Goal: Task Accomplishment & Management: Use online tool/utility

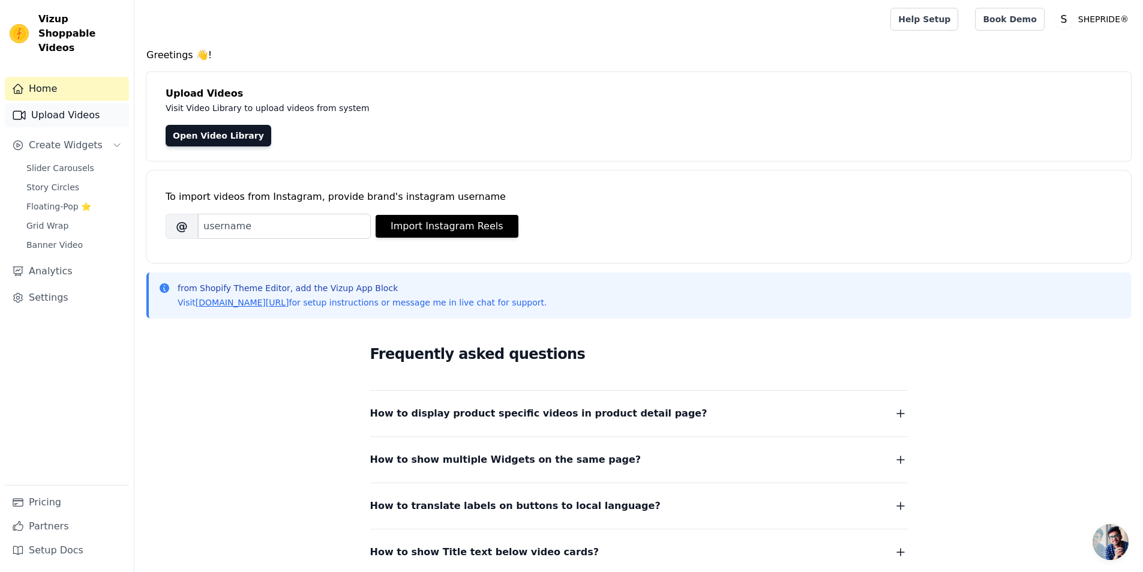
click at [78, 103] on link "Upload Videos" at bounding box center [67, 115] width 124 height 24
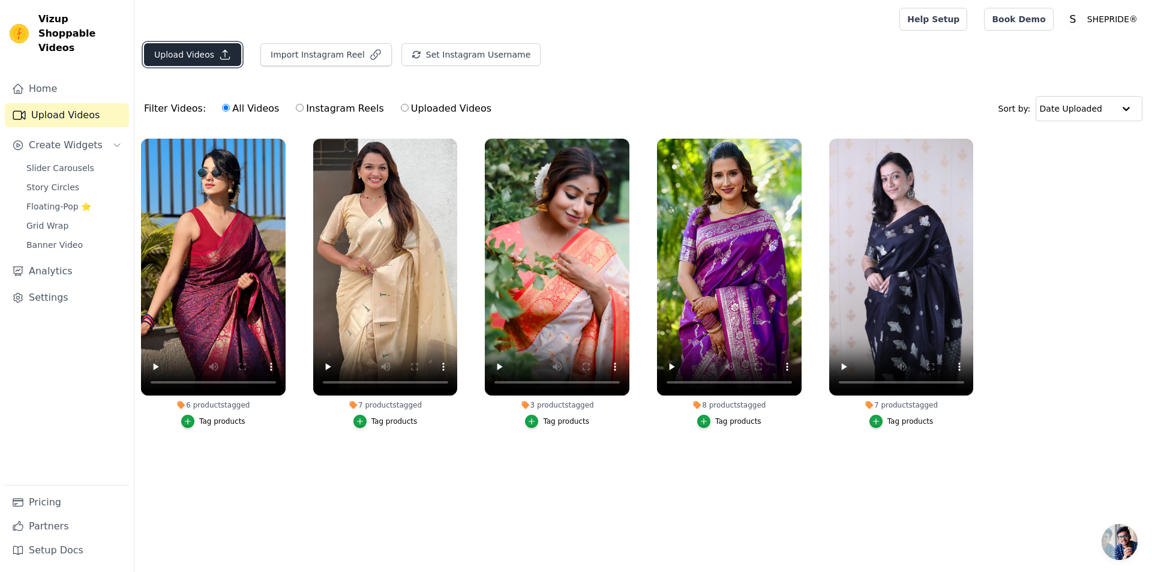
click at [212, 62] on button "Upload Videos" at bounding box center [192, 54] width 97 height 23
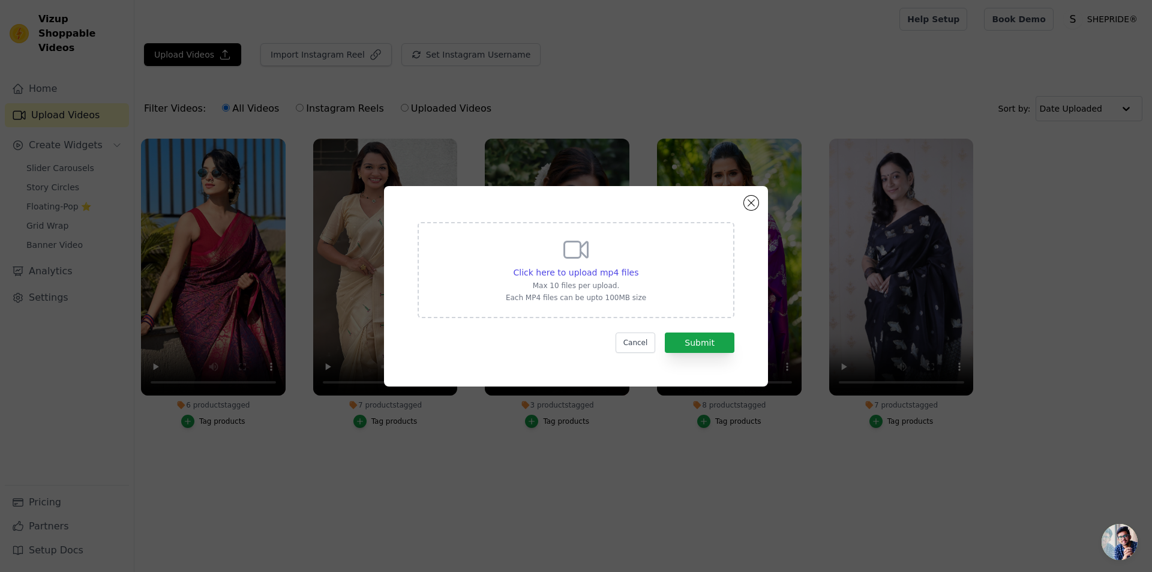
click at [561, 259] on div "Click here to upload mp4 files Max 10 files per upload. Each MP4 files can be u…" at bounding box center [576, 268] width 140 height 67
click at [638, 266] on input "Click here to upload mp4 files Max 10 files per upload. Each MP4 files can be u…" at bounding box center [638, 266] width 1 height 1
click at [585, 269] on span "Click here to upload mp4 files" at bounding box center [576, 273] width 125 height 10
click at [638, 266] on input "Click here to upload mp4 files Max 10 files per upload. Each MP4 files can be u…" at bounding box center [638, 266] width 1 height 1
type input "C:\fakepath\IMG_6446.MP4"
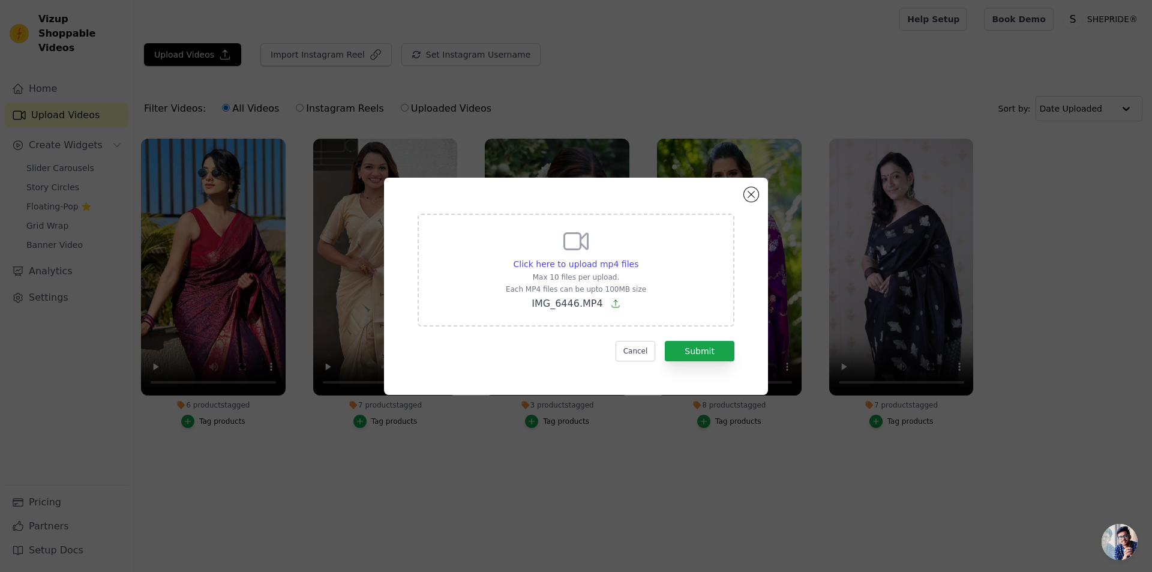
click at [583, 257] on div "Click here to upload mp4 files Max 10 files per upload. Each MP4 files can be u…" at bounding box center [576, 269] width 140 height 84
click at [638, 257] on input "Click here to upload mp4 files Max 10 files per upload. Each MP4 files can be u…" at bounding box center [638, 257] width 1 height 1
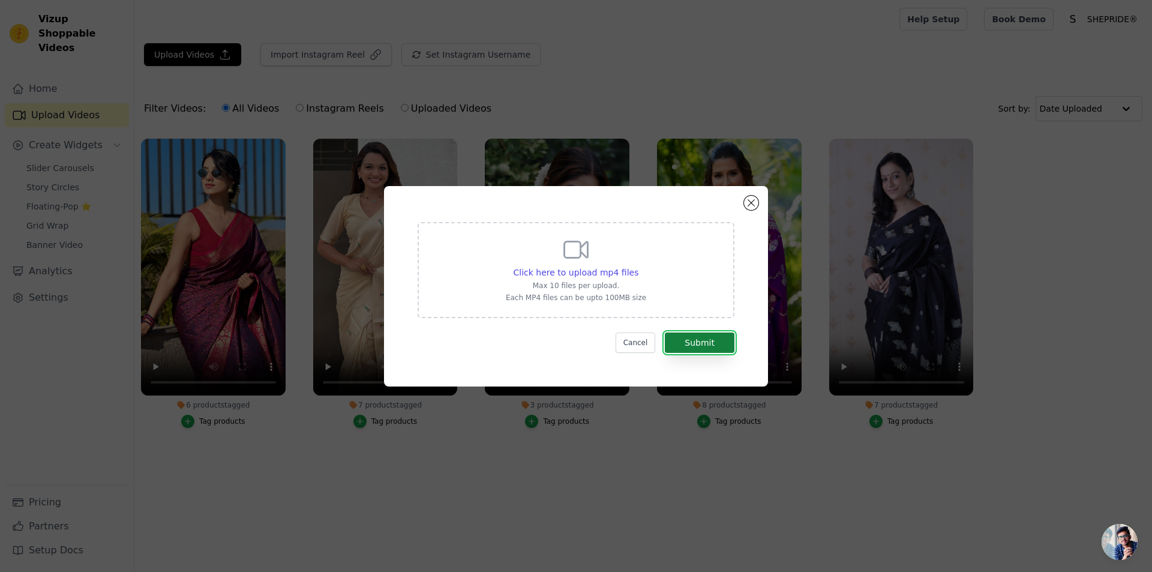
click at [695, 346] on button "Submit" at bounding box center [700, 342] width 70 height 20
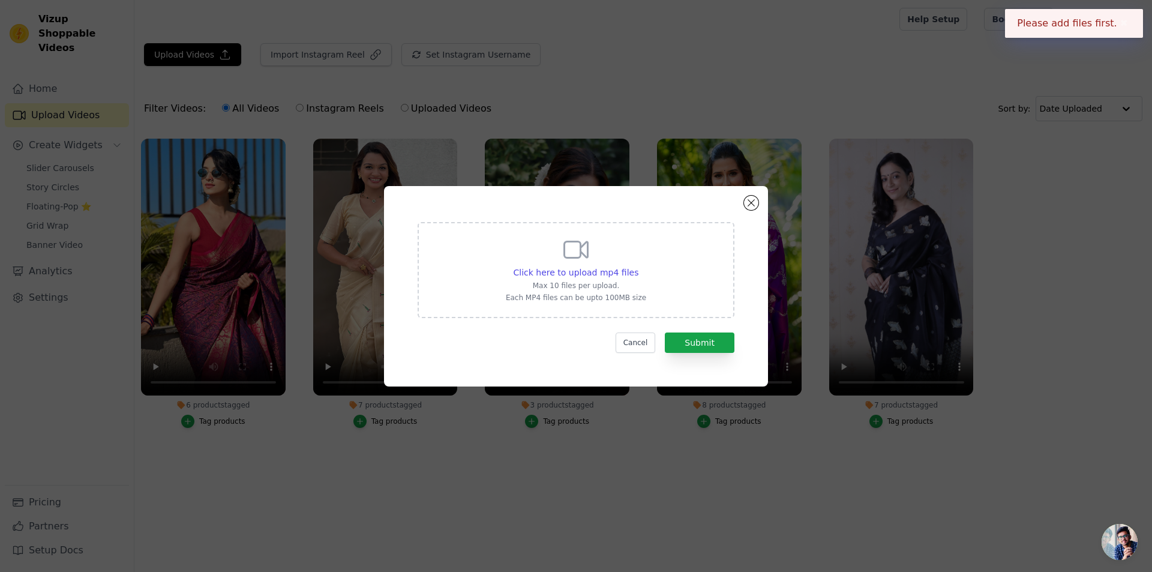
click at [578, 260] on icon at bounding box center [576, 249] width 29 height 29
click at [638, 266] on input "Click here to upload mp4 files Max 10 files per upload. Each MP4 files can be u…" at bounding box center [638, 266] width 1 height 1
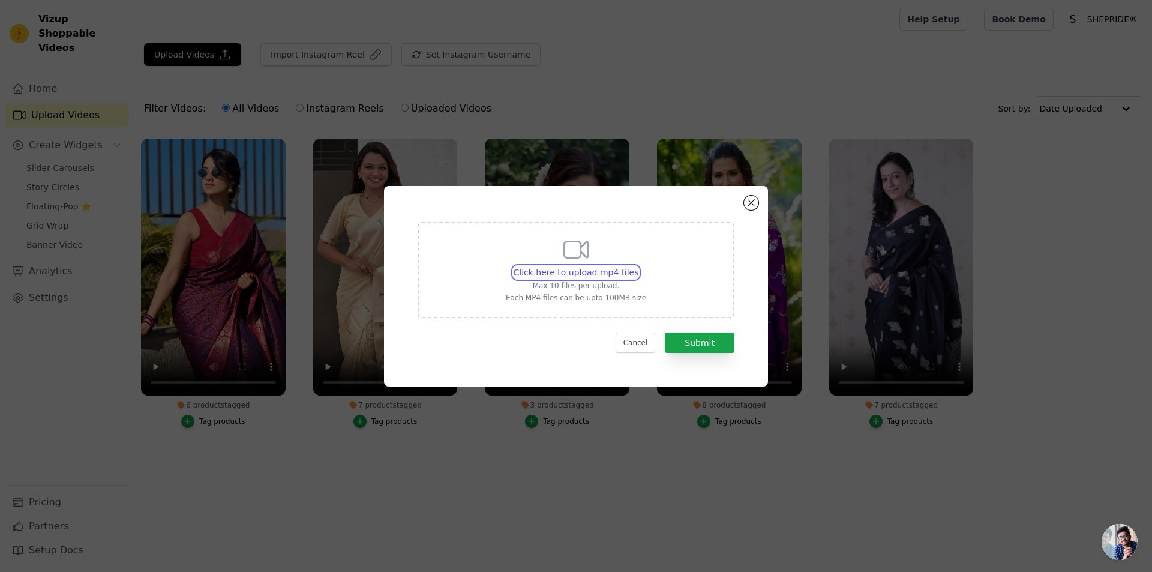
type input "C:\fakepath\IMG_6446.MP4"
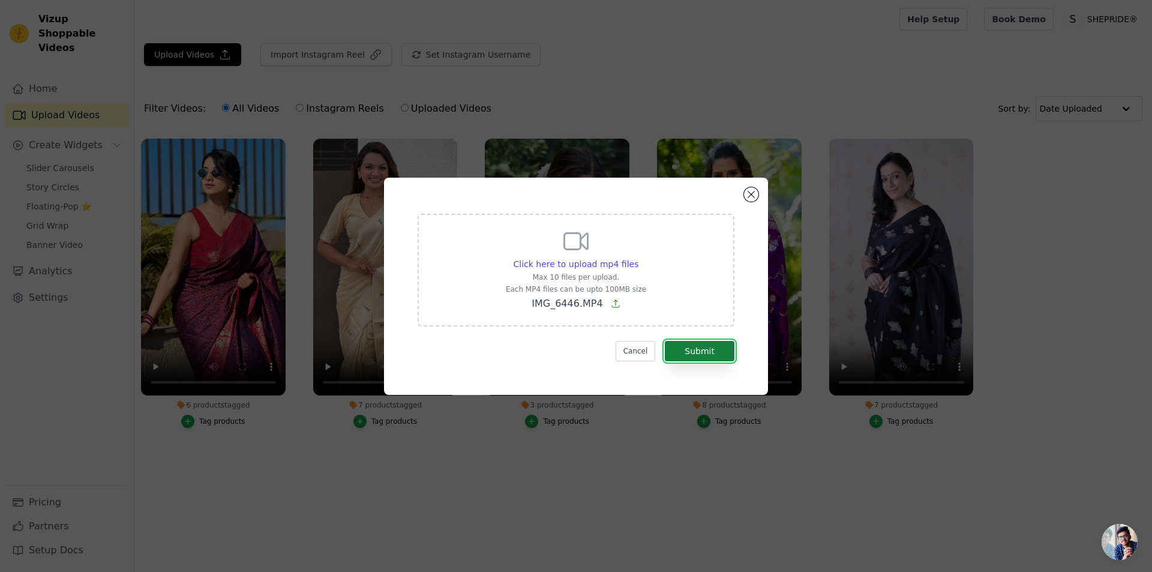
click at [712, 352] on button "Submit" at bounding box center [700, 351] width 70 height 20
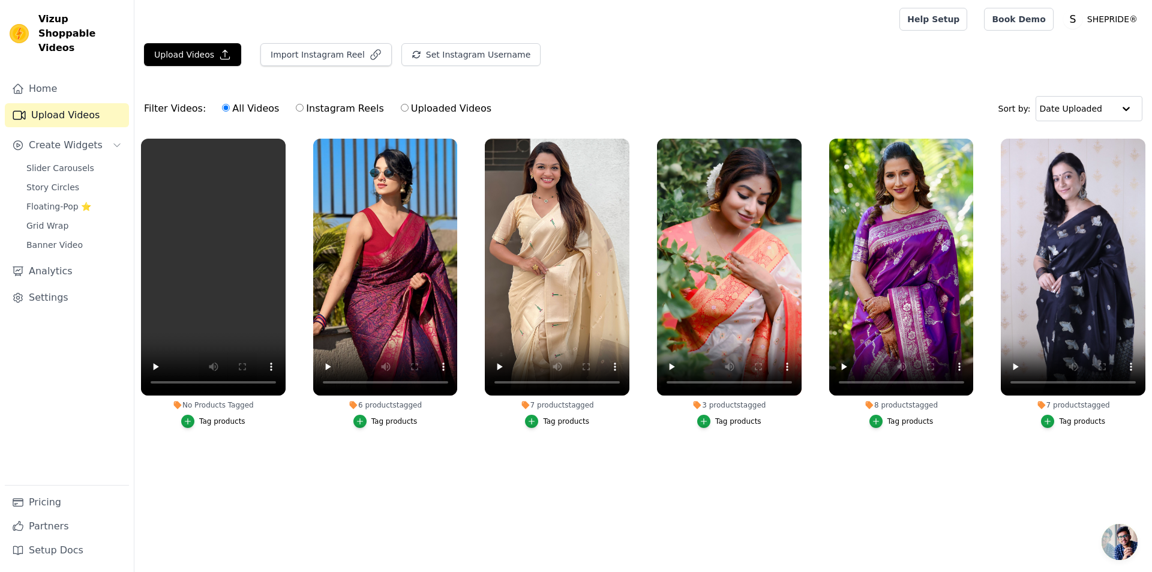
click at [212, 422] on div "Tag products" at bounding box center [222, 421] width 46 height 10
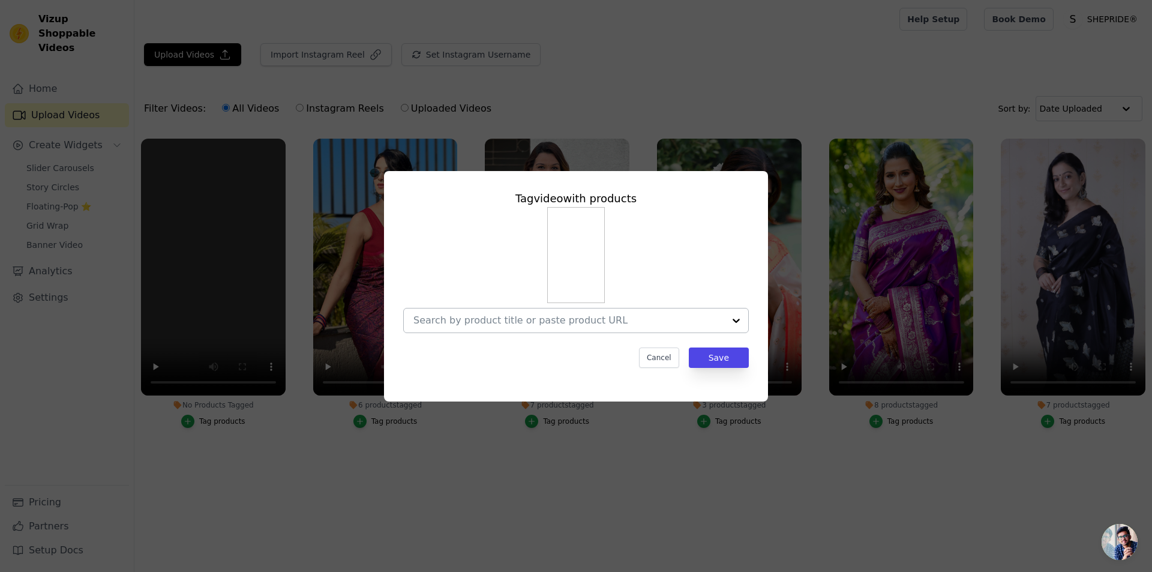
drag, startPoint x: 583, startPoint y: 335, endPoint x: 583, endPoint y: 322, distance: 12.6
click at [583, 332] on div "Tag video with products Cancel Save" at bounding box center [576, 279] width 365 height 197
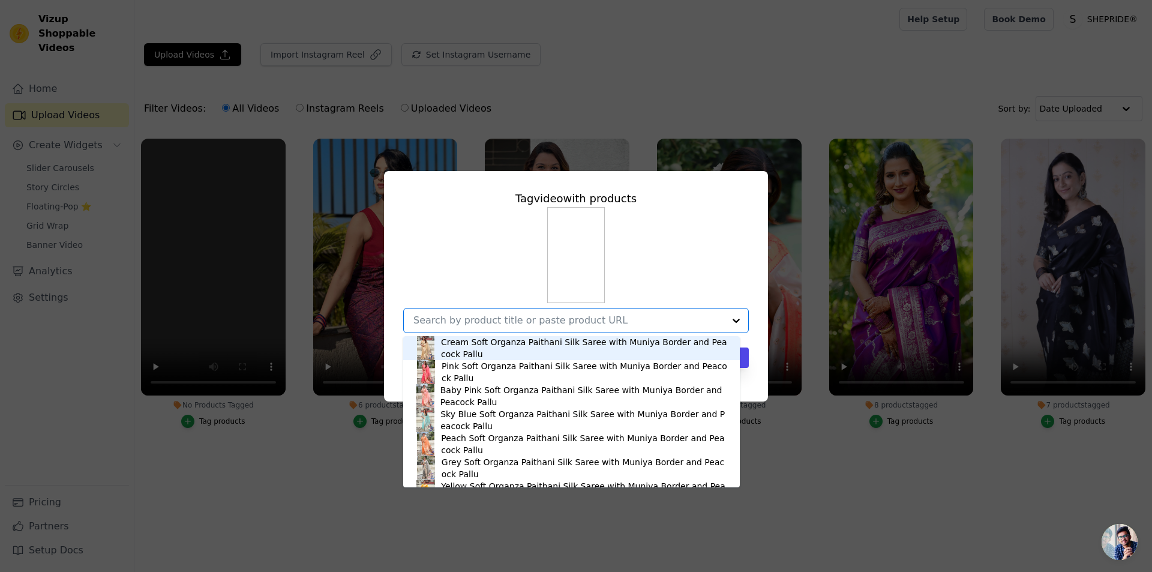
click at [583, 322] on input "No Products Tagged Tag video with products Cream Soft Organza Paithani Silk Sar…" at bounding box center [568, 319] width 311 height 11
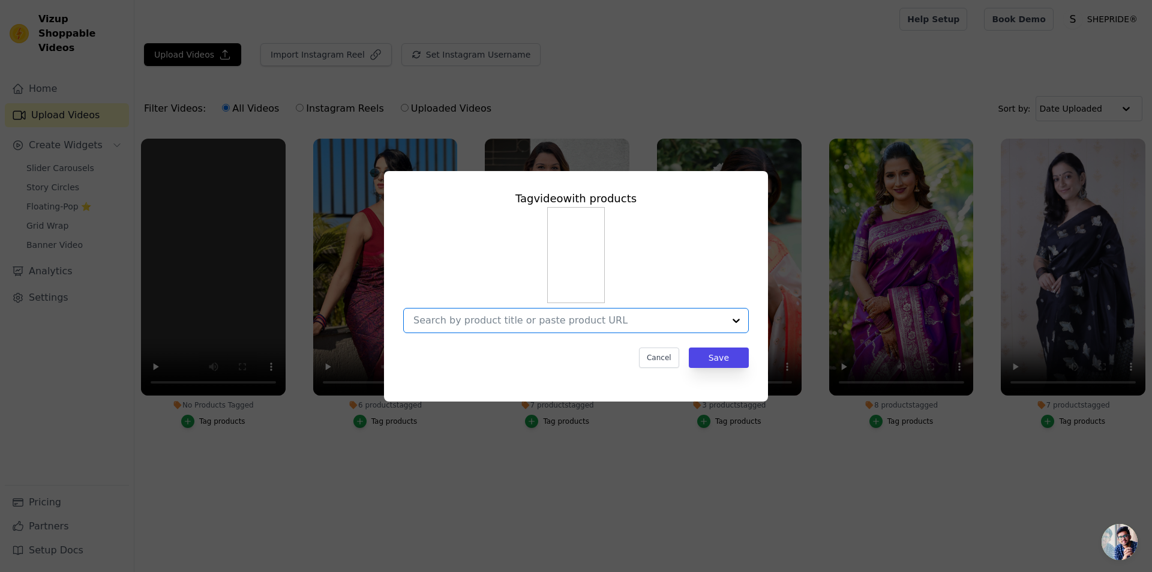
click at [583, 322] on input "No Products Tagged Tag video with products Option undefined, selected. Select i…" at bounding box center [568, 319] width 311 height 11
type input "S"
type input "LOTUS"
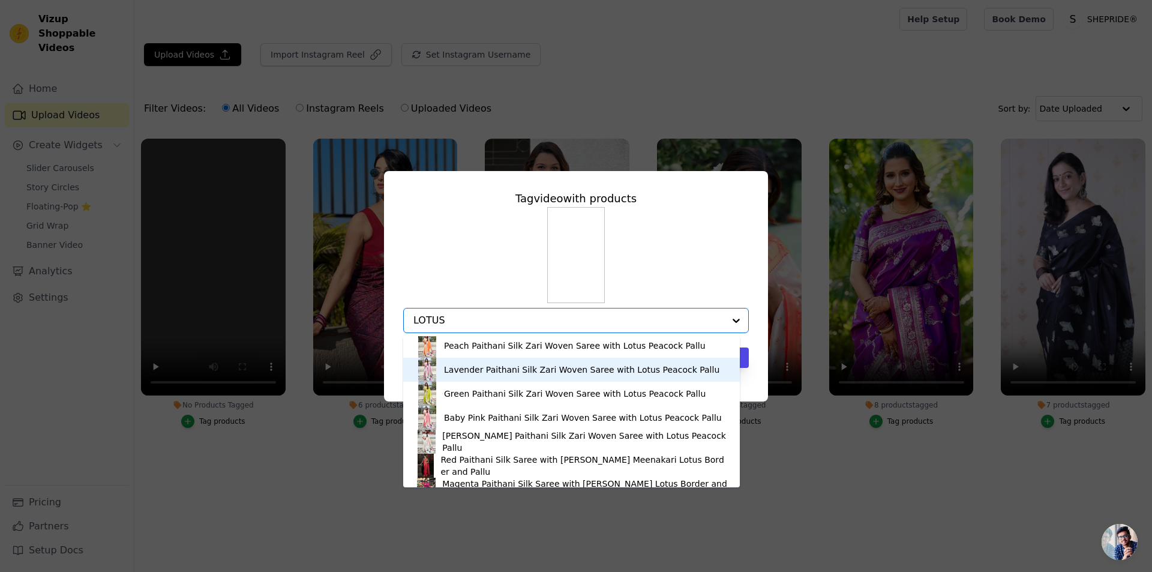
scroll to position [281, 0]
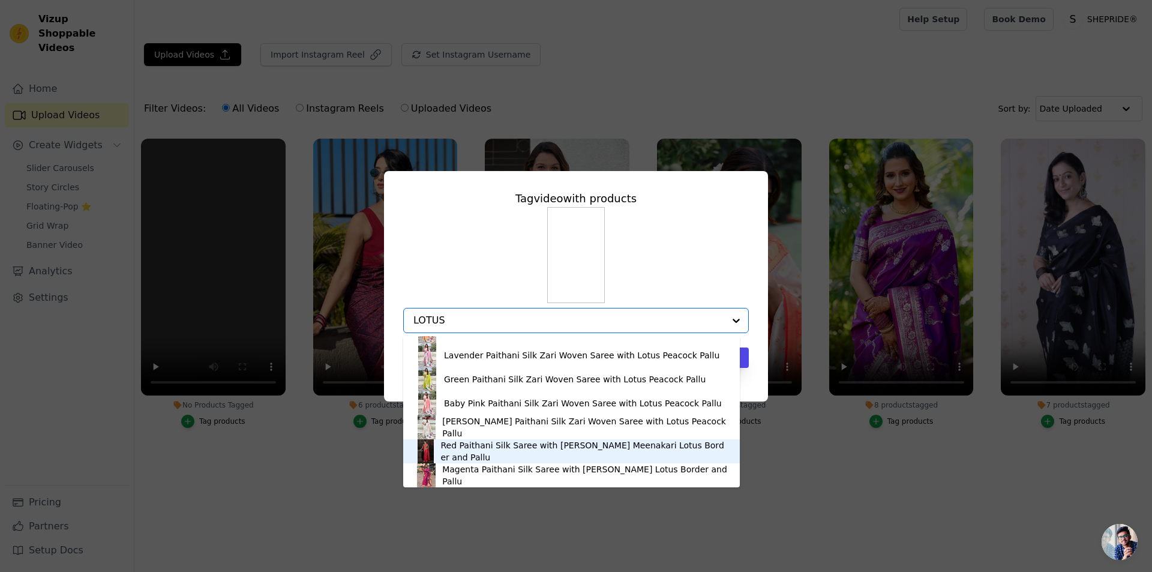
click at [509, 446] on div "Red Paithani Silk Saree with Zari Woven Meenakari Lotus Border and Pallu" at bounding box center [583, 451] width 287 height 24
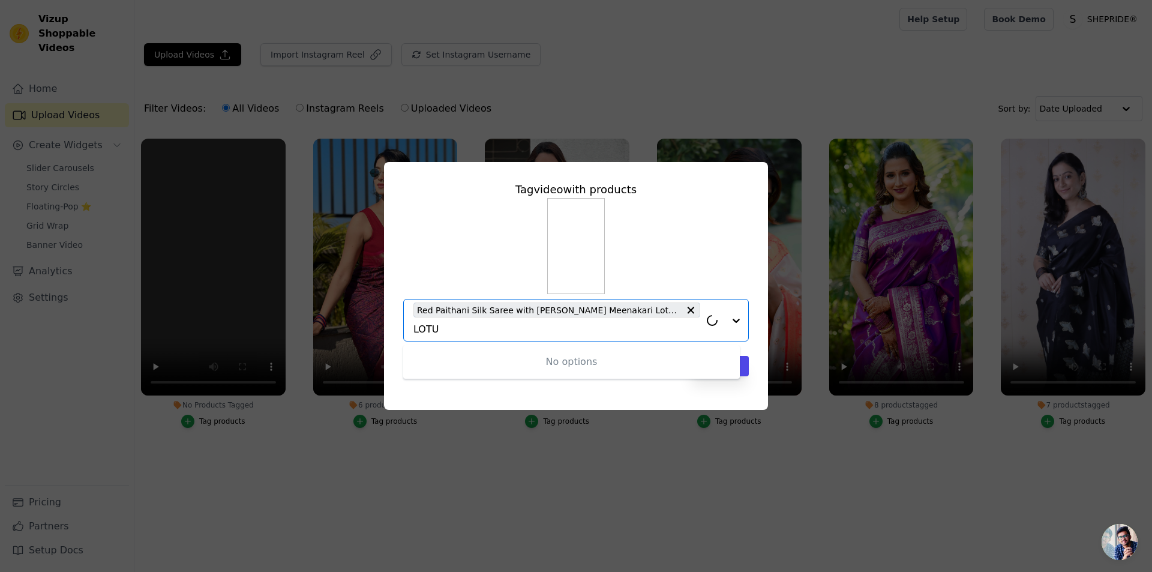
type input "LOTUS"
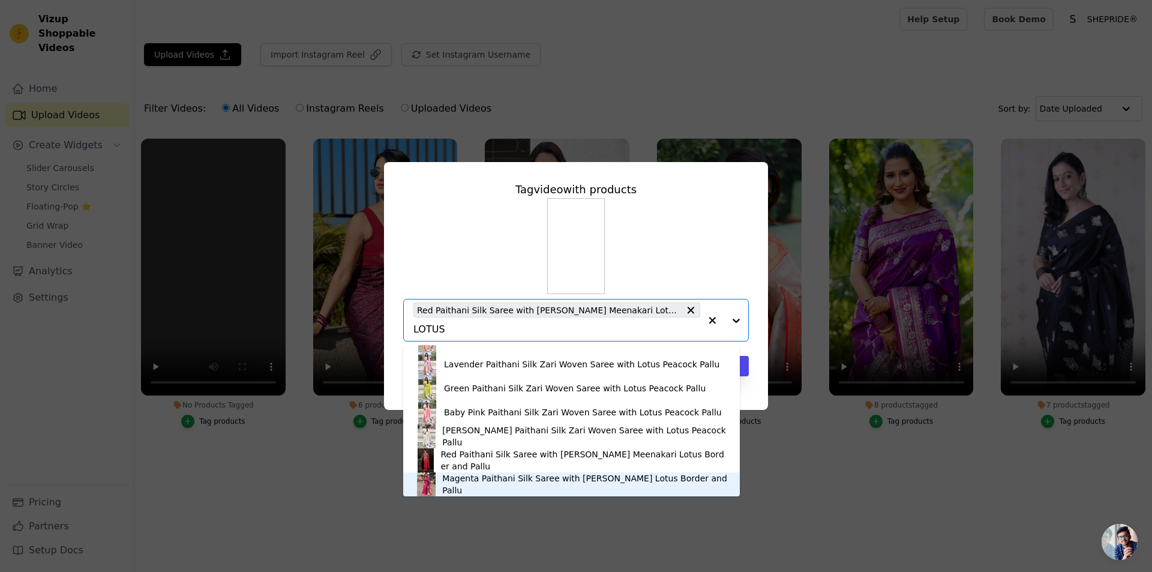
click at [458, 480] on div "Magenta Paithani Silk Saree with Zari Woven Meenakari Lotus Border and Pallu" at bounding box center [585, 484] width 286 height 24
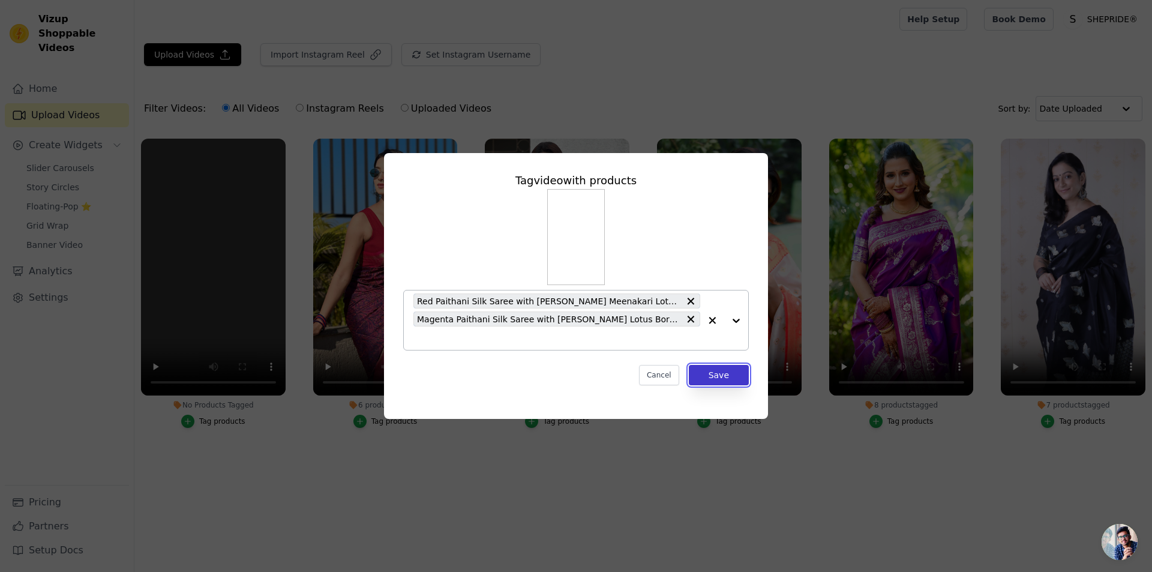
click at [724, 379] on button "Save" at bounding box center [719, 375] width 60 height 20
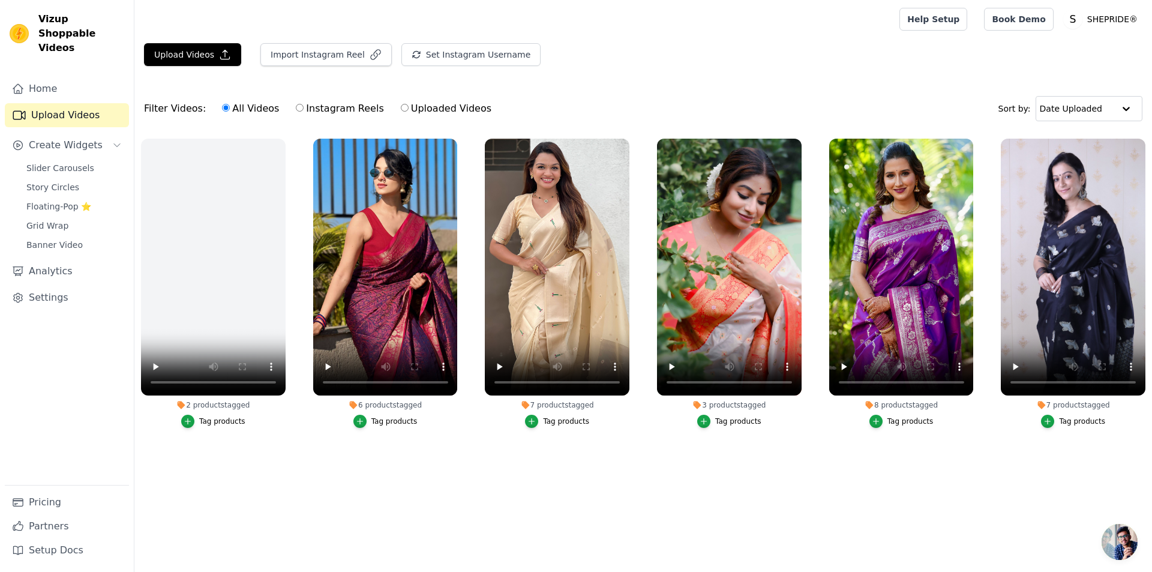
drag, startPoint x: 236, startPoint y: 275, endPoint x: 149, endPoint y: 443, distance: 188.4
click at [122, 458] on div "Home Upload Videos Create Widgets Slider Carousels Story Circles Floating-Pop ⭐…" at bounding box center [67, 281] width 124 height 408
click at [275, 465] on ul "2 products tagged Tag products 6 products tagged Tag products 7 products tagged…" at bounding box center [643, 305] width 1018 height 346
click at [65, 160] on link "Slider Carousels" at bounding box center [74, 168] width 110 height 17
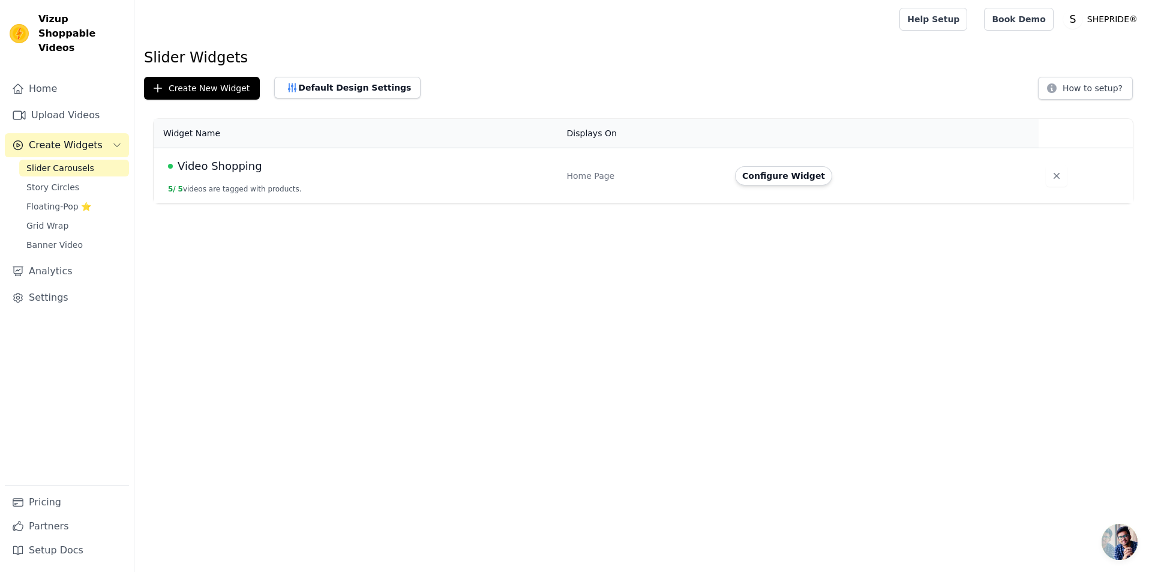
click at [553, 203] on html "Vizup Shoppable Videos Home Upload Videos Create Widgets Slider Carousels Story…" at bounding box center [576, 101] width 1152 height 203
click at [796, 182] on button "Configure Widget" at bounding box center [783, 175] width 97 height 19
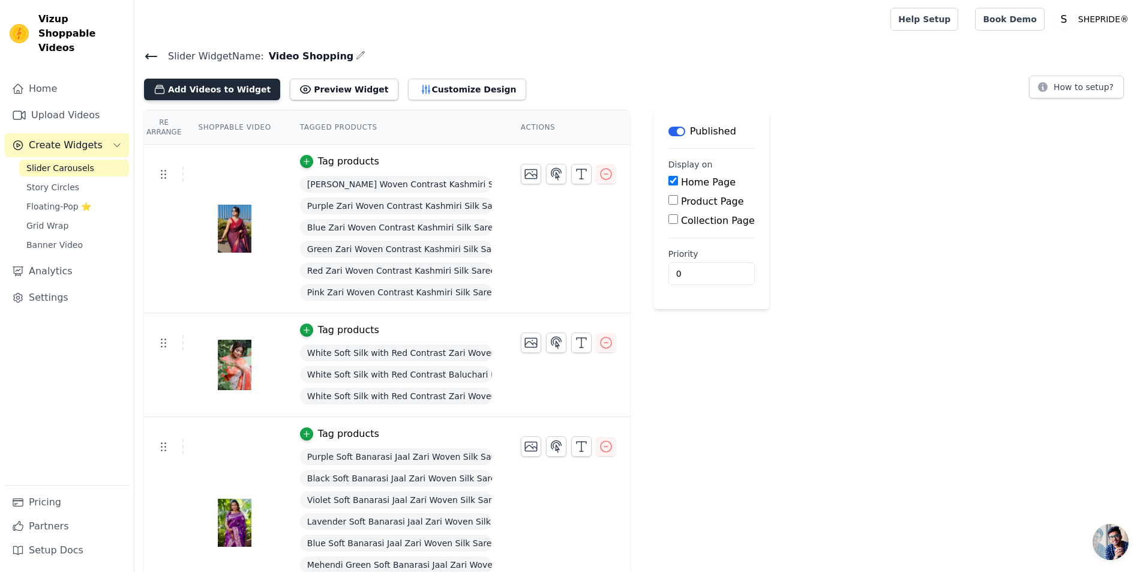
click at [197, 87] on button "Add Videos to Widget" at bounding box center [212, 90] width 136 height 22
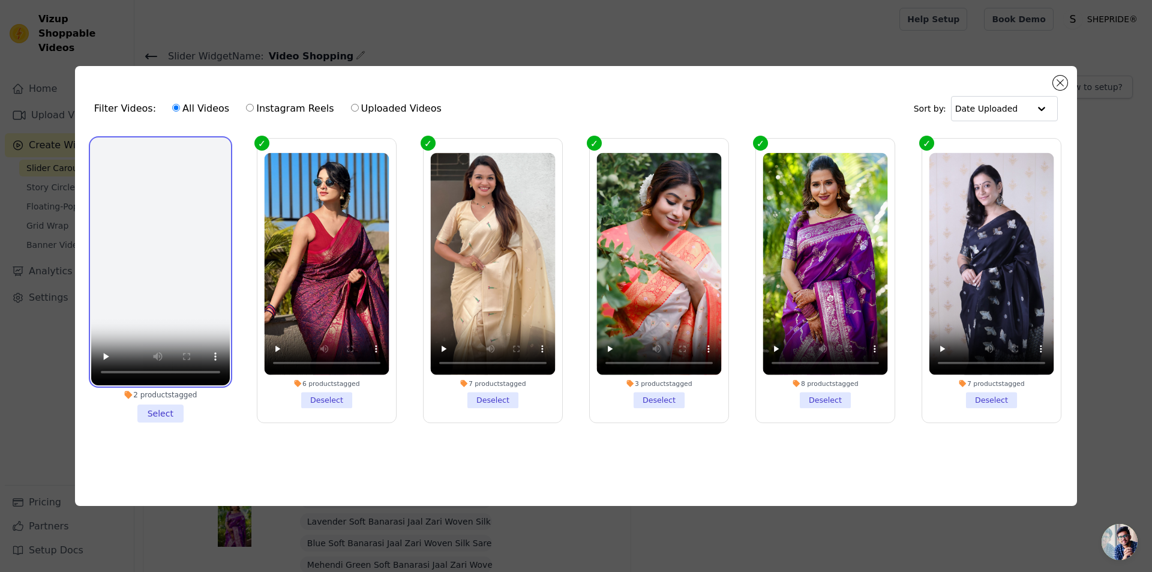
click at [162, 218] on video at bounding box center [160, 262] width 139 height 247
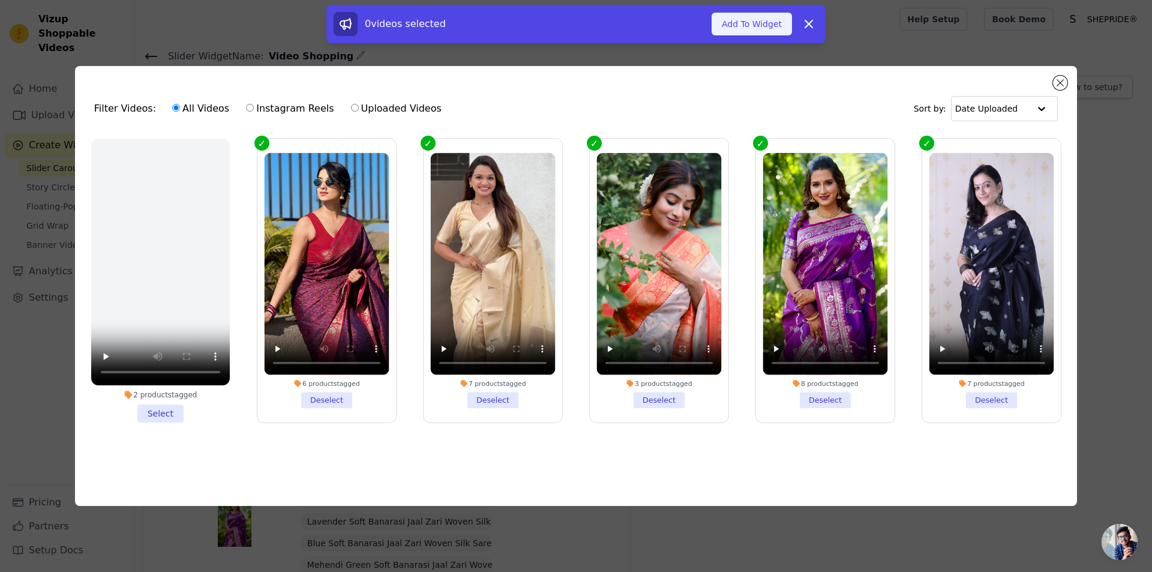
click at [742, 15] on button "Add To Widget" at bounding box center [752, 24] width 80 height 23
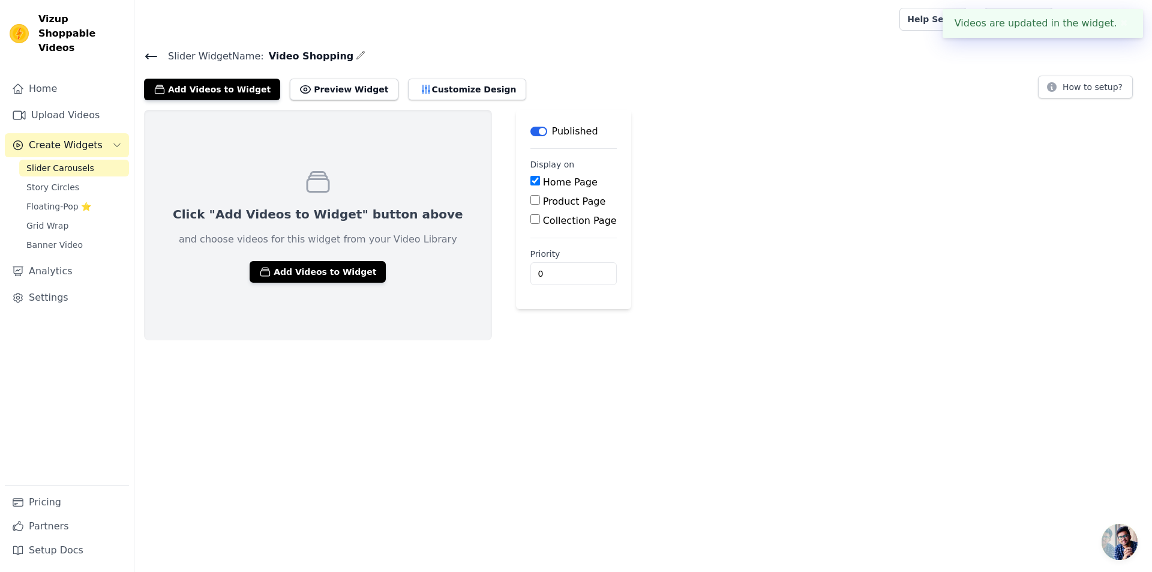
click at [152, 58] on icon at bounding box center [151, 56] width 14 height 14
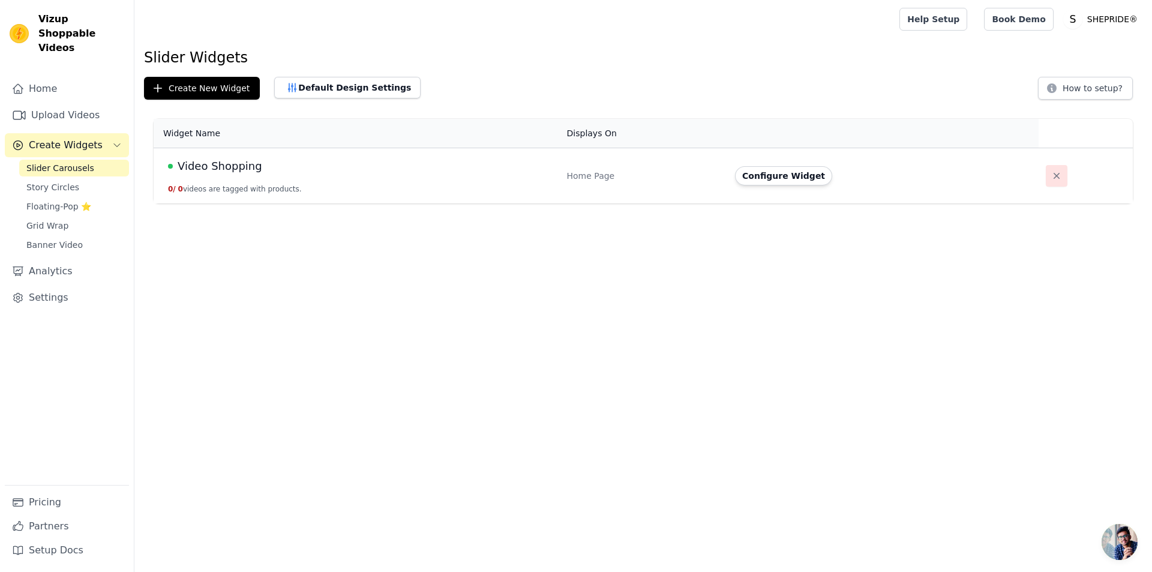
click at [1051, 172] on icon "button" at bounding box center [1057, 176] width 12 height 12
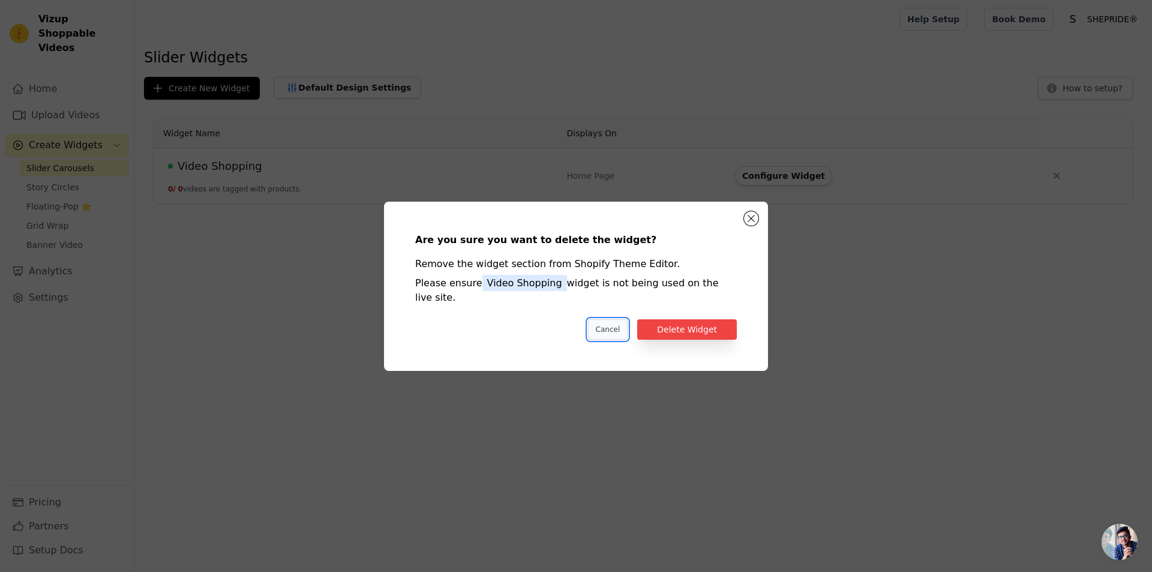
click at [622, 326] on button "Cancel" at bounding box center [608, 329] width 40 height 20
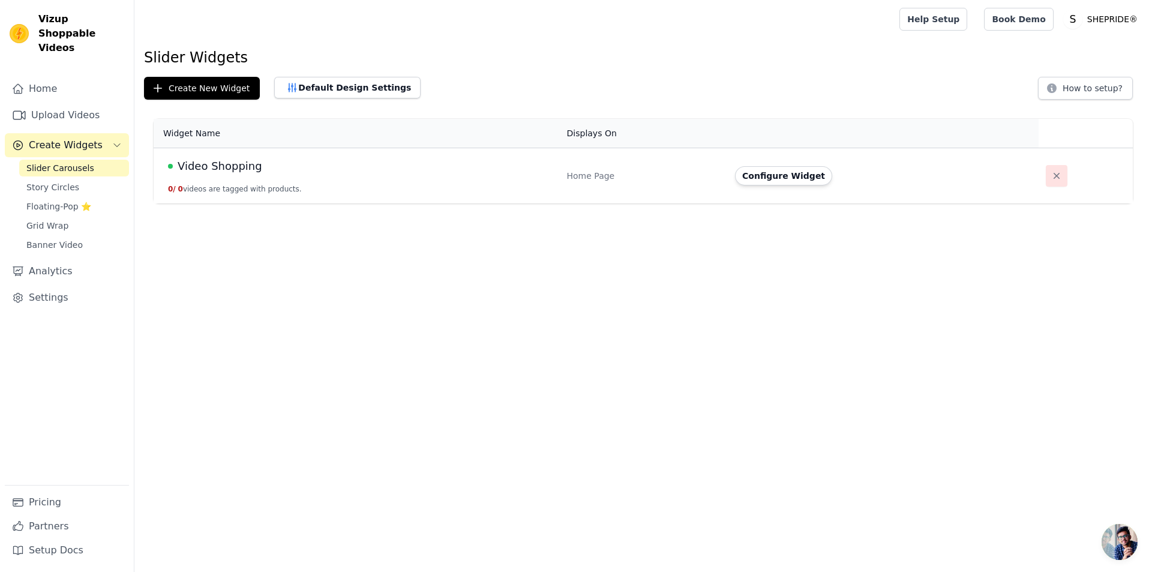
click at [1046, 182] on button "button" at bounding box center [1057, 176] width 22 height 22
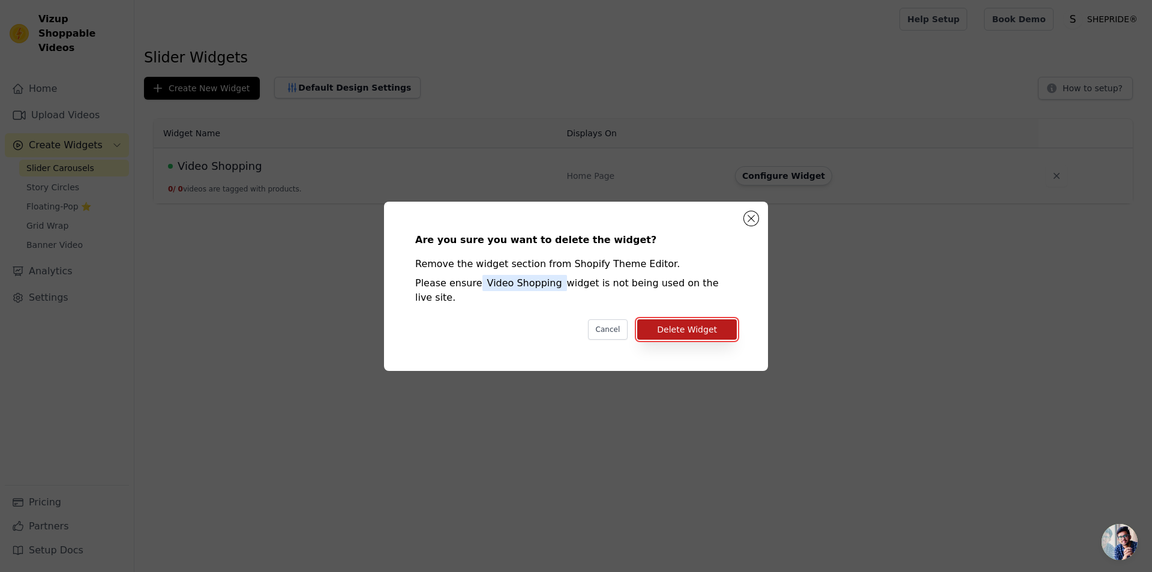
click at [687, 319] on button "Delete Widget" at bounding box center [687, 329] width 100 height 20
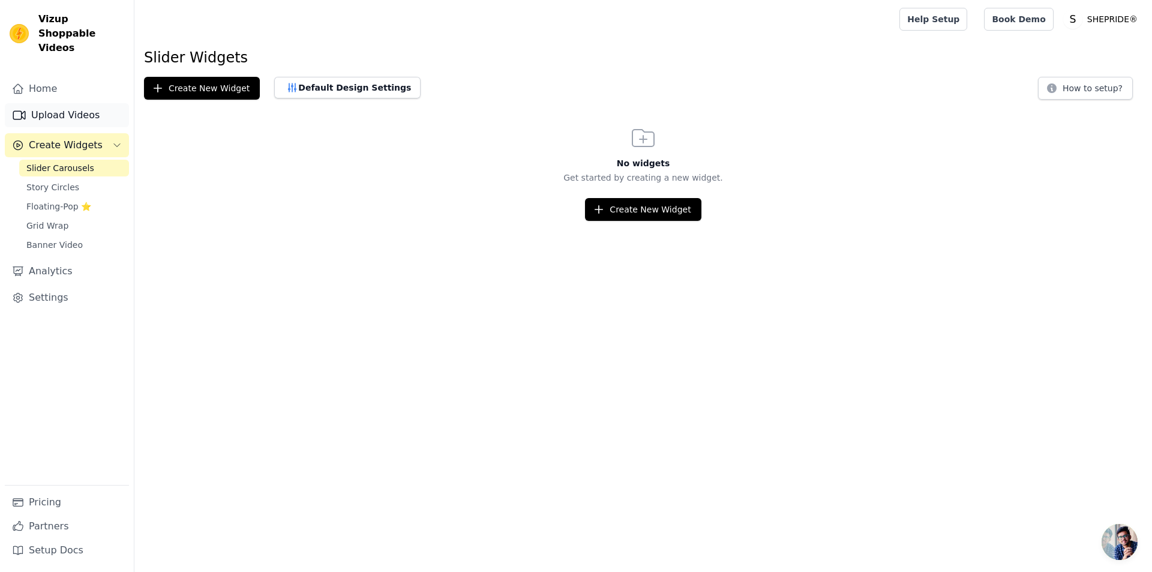
click at [95, 103] on link "Upload Videos" at bounding box center [67, 115] width 124 height 24
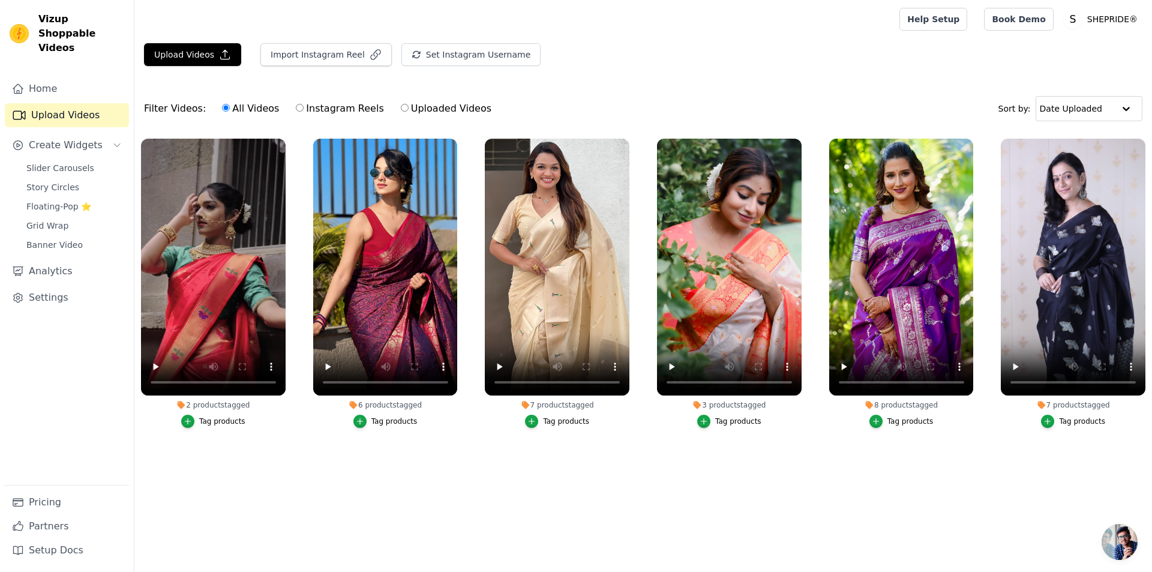
click at [307, 490] on main "Upload Videos Import Instagram Reel Set Instagram Username Import Latest IG Ree…" at bounding box center [643, 272] width 1018 height 468
click at [62, 162] on span "Slider Carousels" at bounding box center [60, 168] width 68 height 12
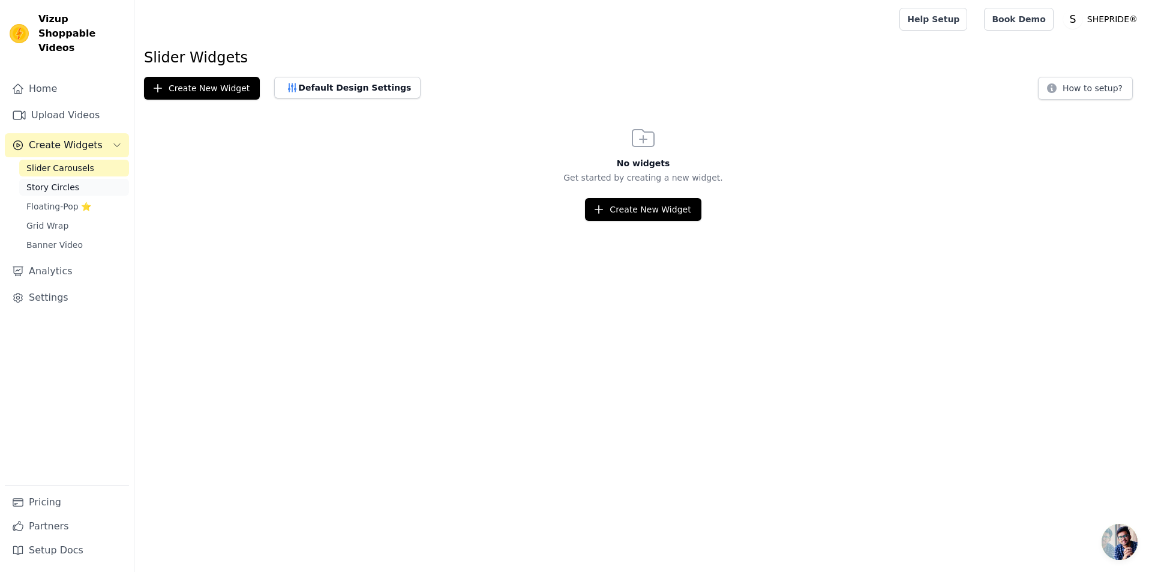
click at [77, 179] on link "Story Circles" at bounding box center [74, 187] width 110 height 17
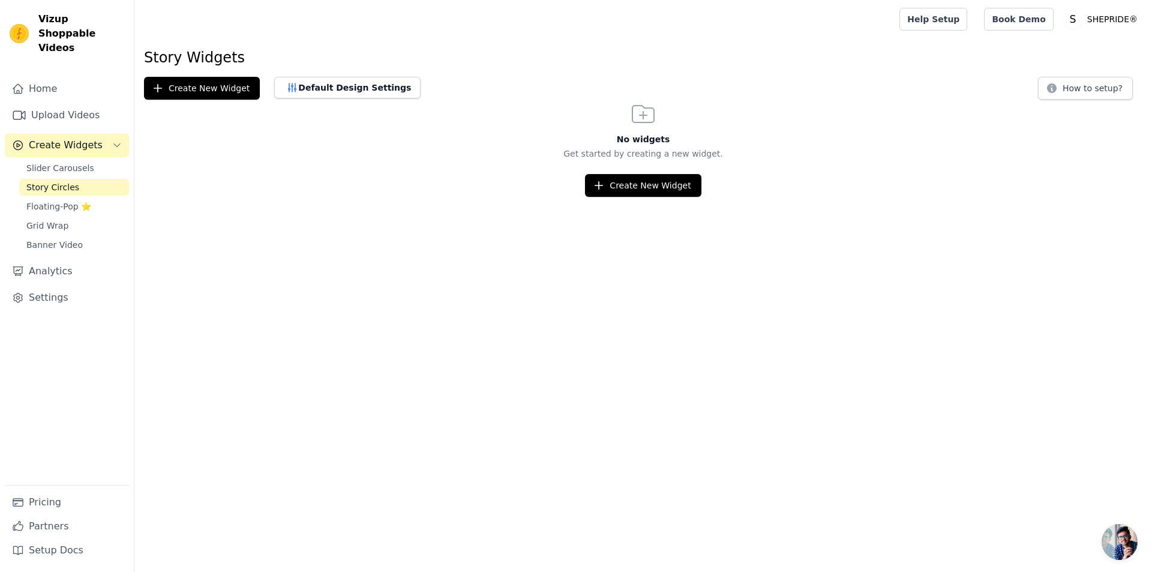
click at [80, 138] on button "Create Widgets" at bounding box center [67, 145] width 124 height 24
click at [80, 138] on span "Create Widgets" at bounding box center [66, 145] width 74 height 14
click at [74, 103] on link "Upload Videos" at bounding box center [67, 115] width 124 height 24
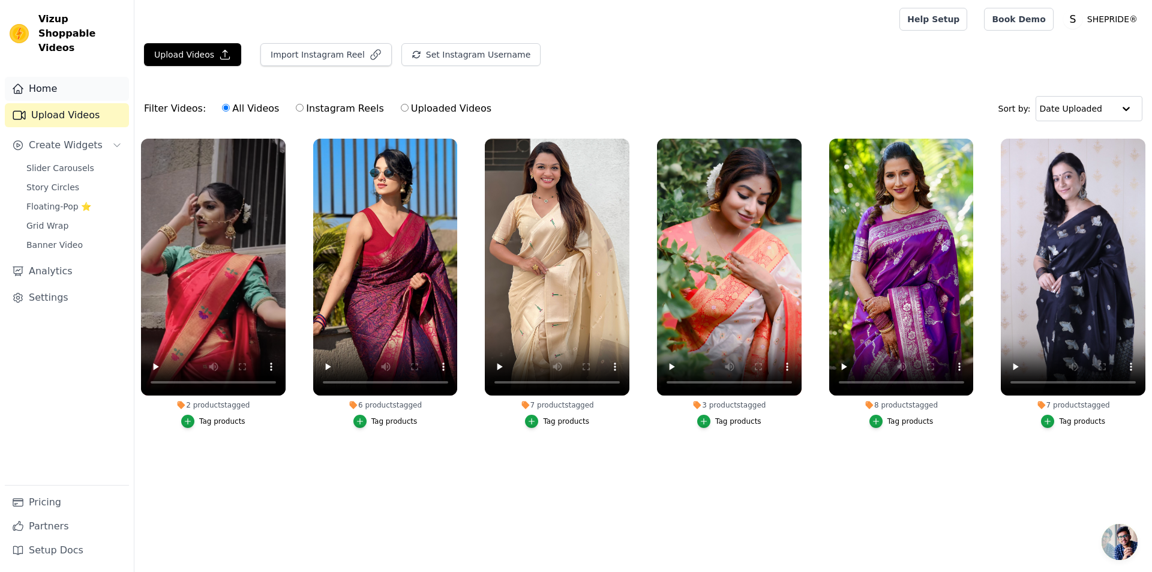
click at [59, 77] on link "Home" at bounding box center [67, 89] width 124 height 24
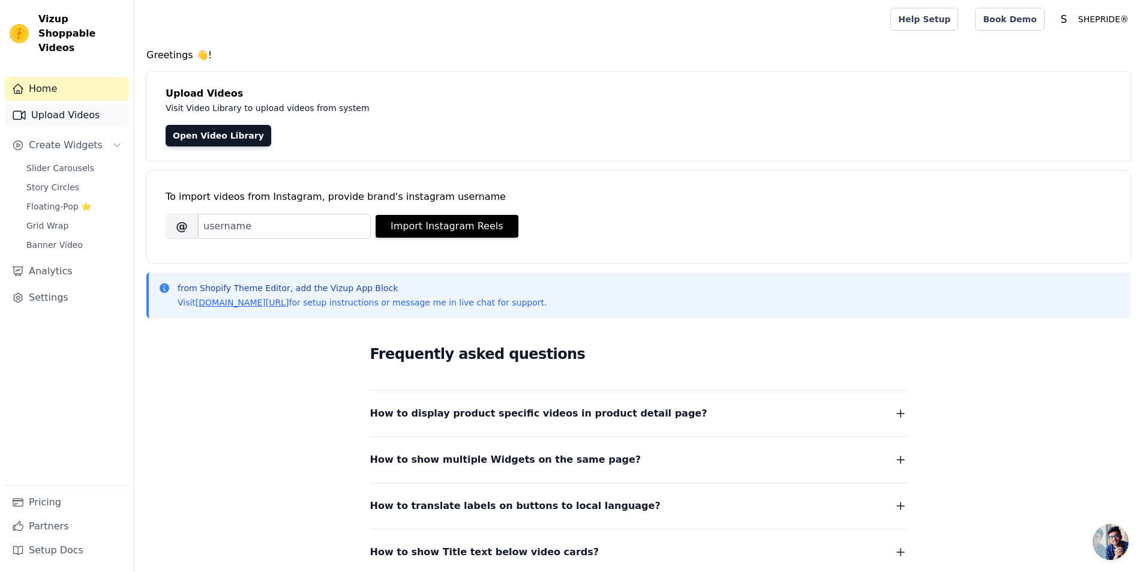
click at [59, 103] on link "Upload Videos" at bounding box center [67, 115] width 124 height 24
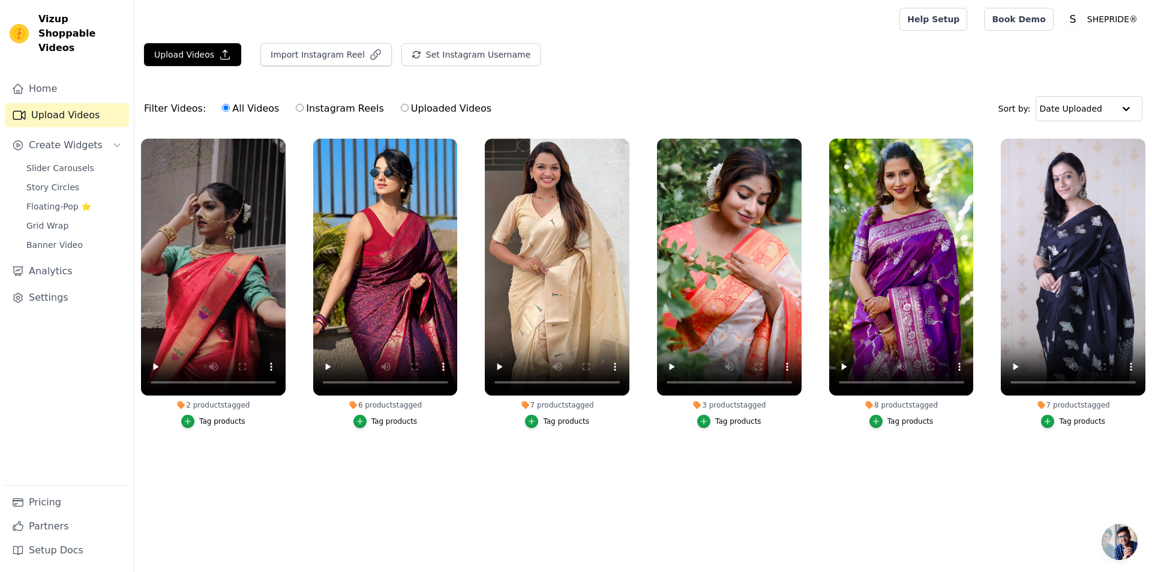
click at [286, 460] on ul "2 products tagged Tag products 6 products tagged Tag products 7 products tagged…" at bounding box center [643, 305] width 1018 height 346
drag, startPoint x: 193, startPoint y: 190, endPoint x: 182, endPoint y: 83, distance: 107.3
click at [177, 81] on div "Upload Videos Import Instagram Reel Set Instagram Username Import Latest IG Ree…" at bounding box center [643, 260] width 1018 height 434
click at [71, 286] on link "Settings" at bounding box center [67, 298] width 124 height 24
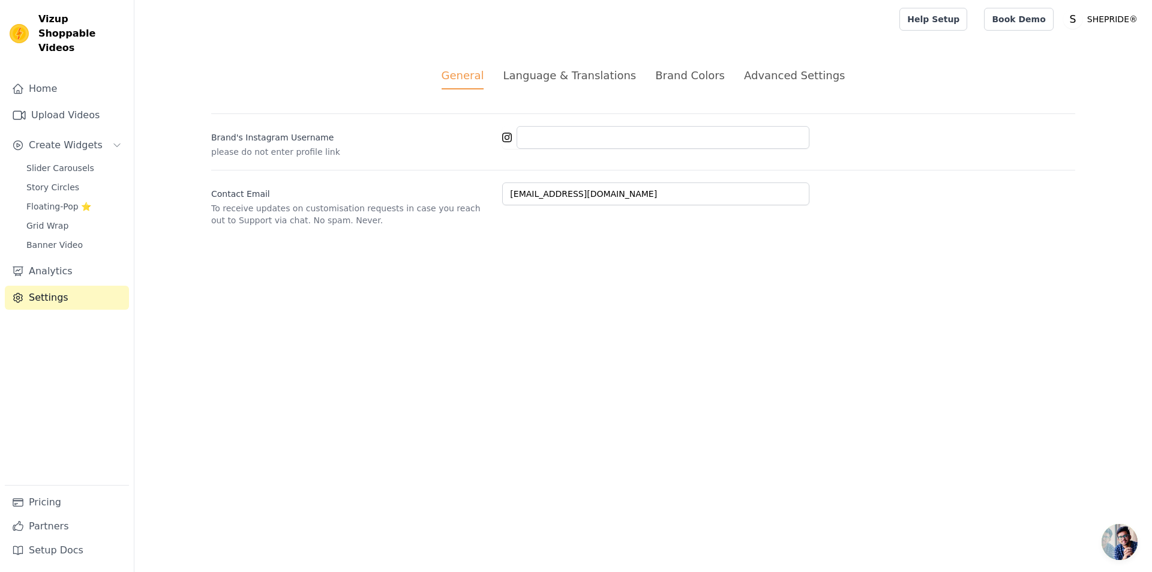
click at [77, 141] on button "Create Widgets" at bounding box center [67, 145] width 124 height 24
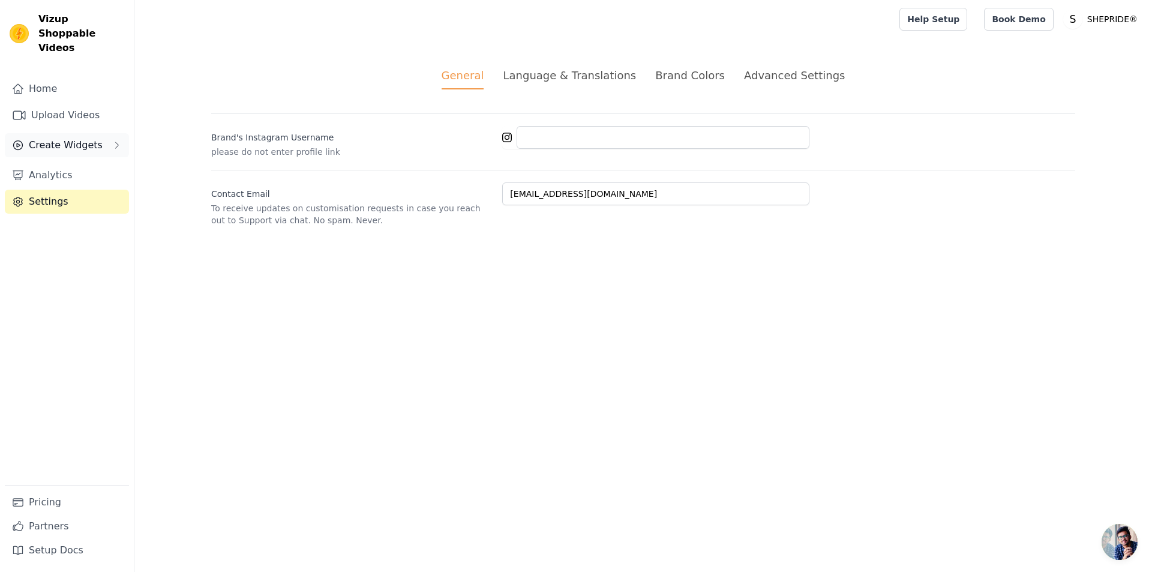
click at [79, 138] on span "Create Widgets" at bounding box center [66, 145] width 74 height 14
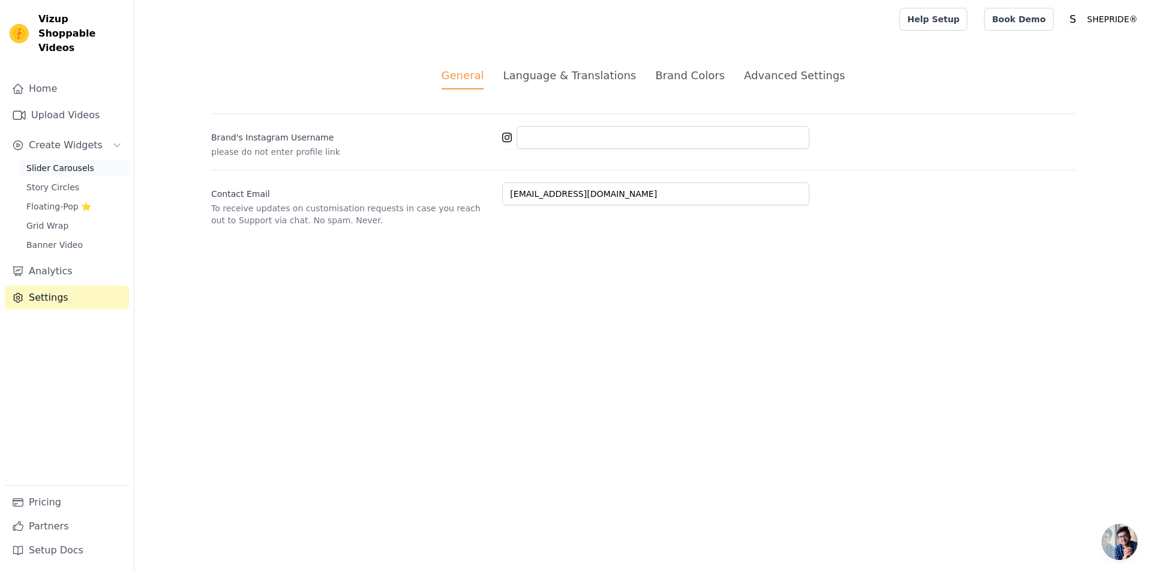
click at [79, 162] on span "Slider Carousels" at bounding box center [60, 168] width 68 height 12
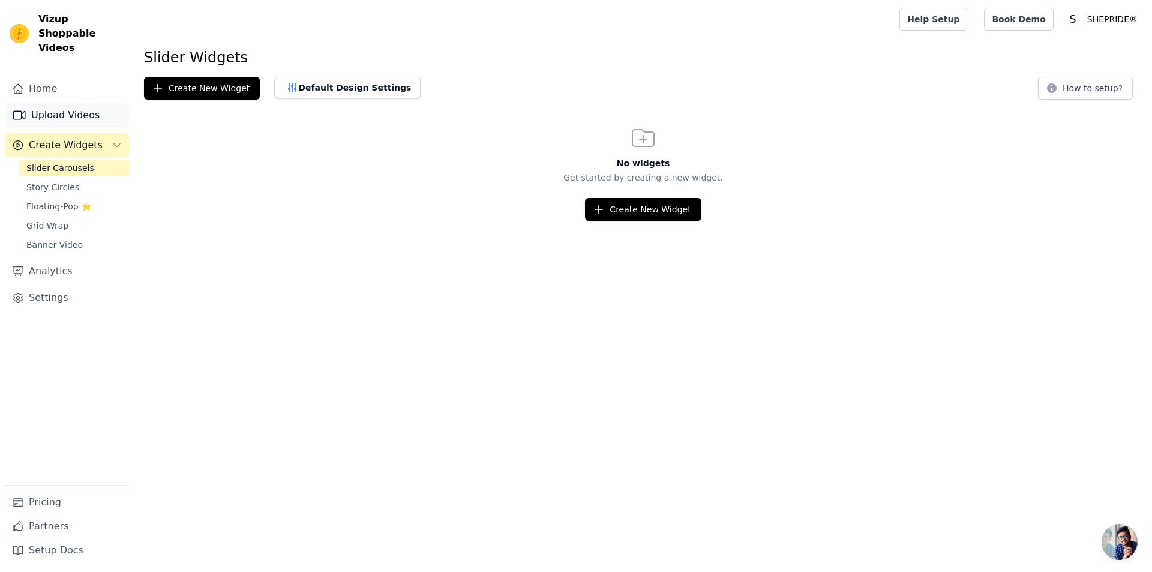
click at [68, 109] on link "Upload Videos" at bounding box center [67, 115] width 124 height 24
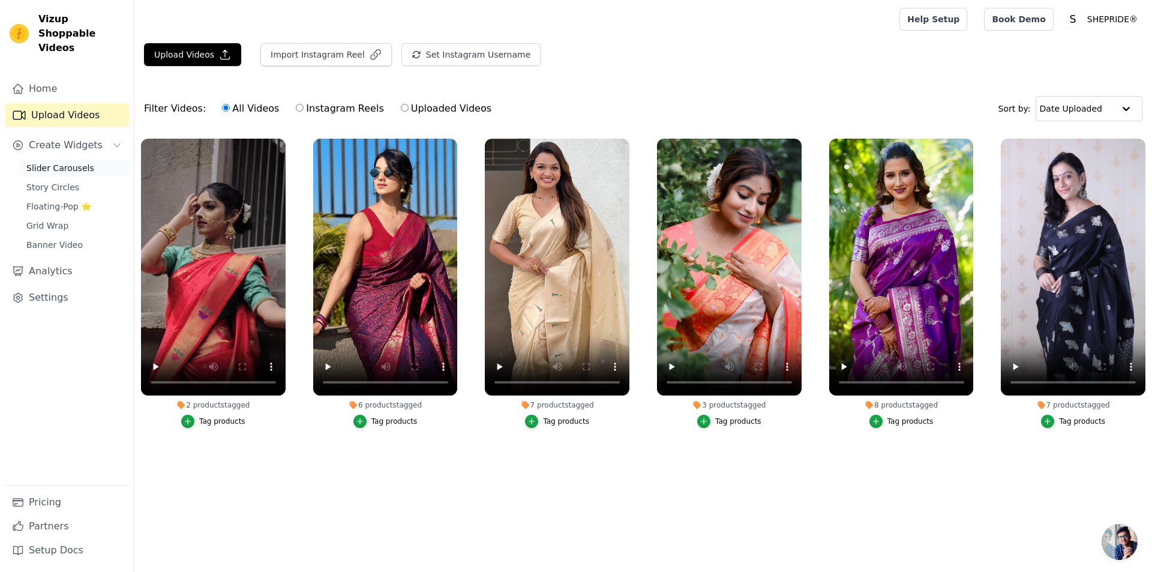
click at [91, 160] on link "Slider Carousels" at bounding box center [74, 168] width 110 height 17
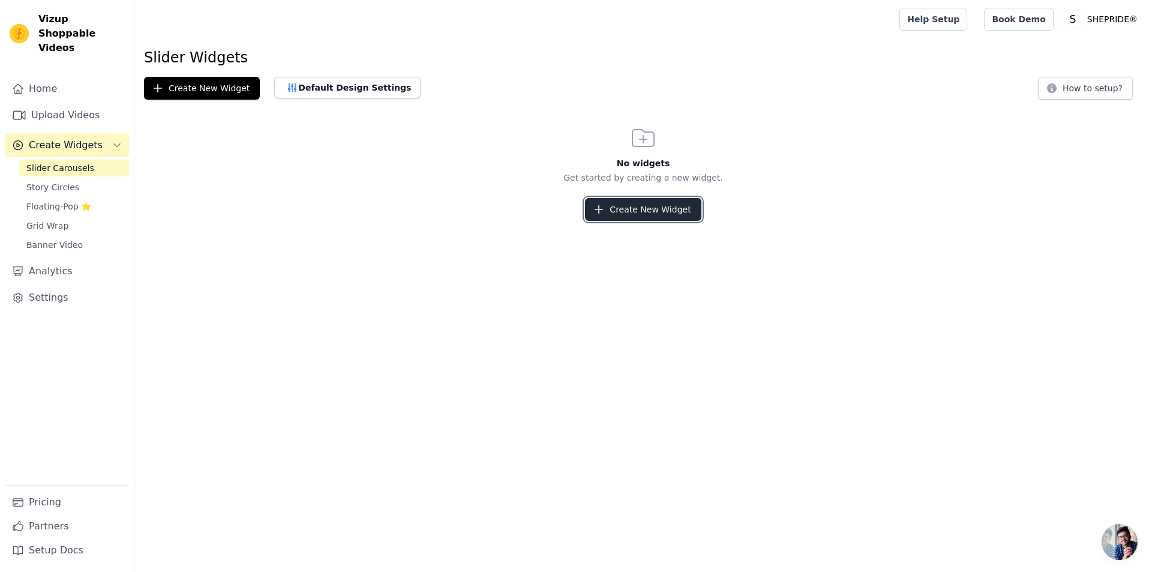
click at [646, 212] on button "Create New Widget" at bounding box center [643, 209] width 116 height 23
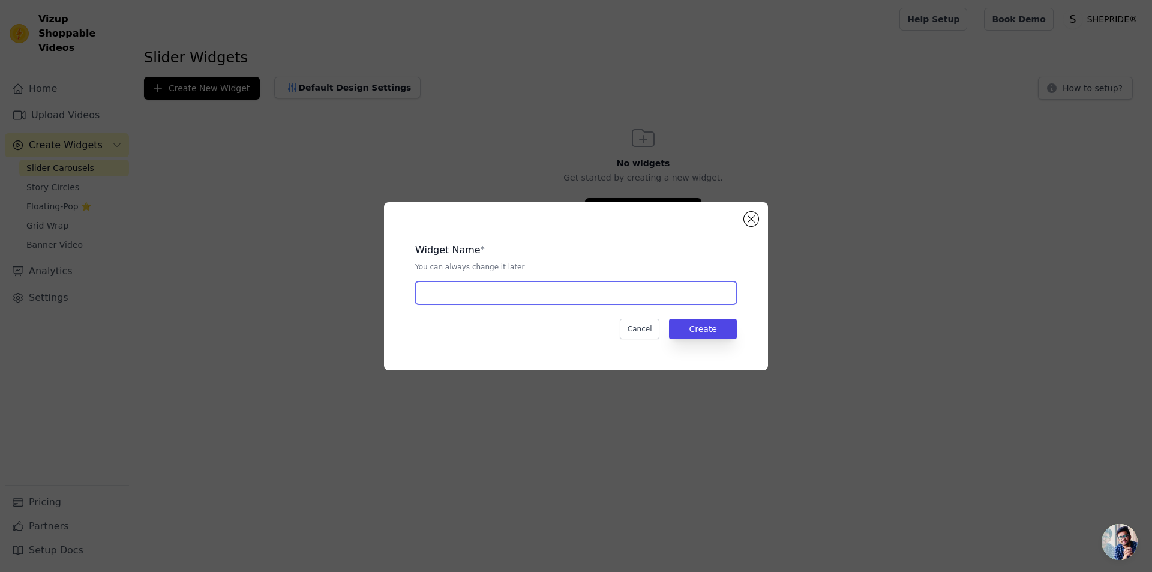
click at [458, 296] on input "text" at bounding box center [576, 292] width 322 height 23
type input "v"
type input "Video Shopping"
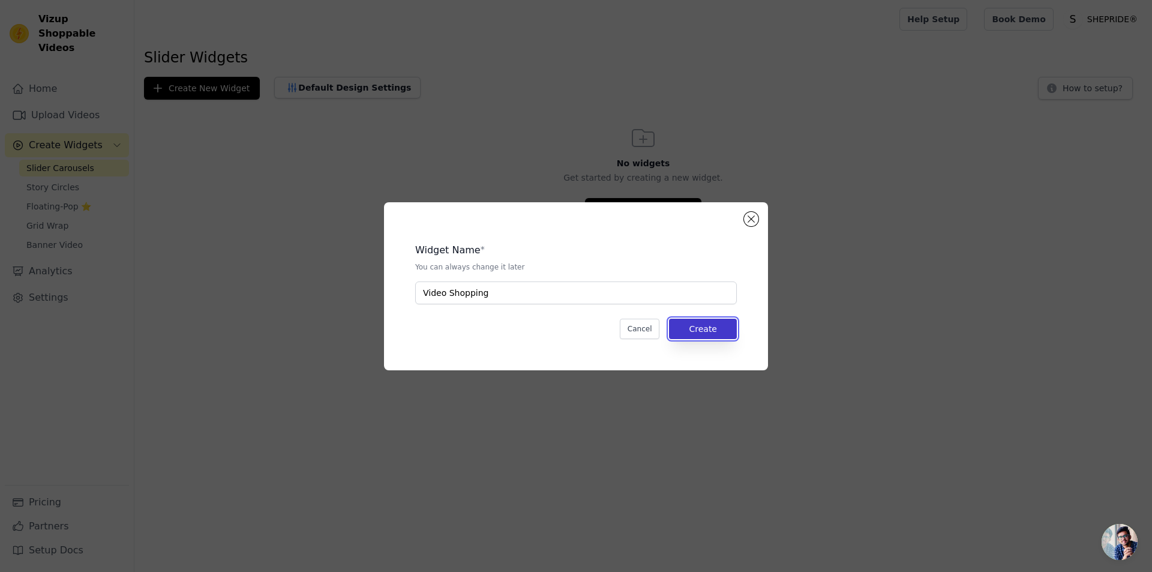
click at [705, 330] on button "Create" at bounding box center [703, 329] width 68 height 20
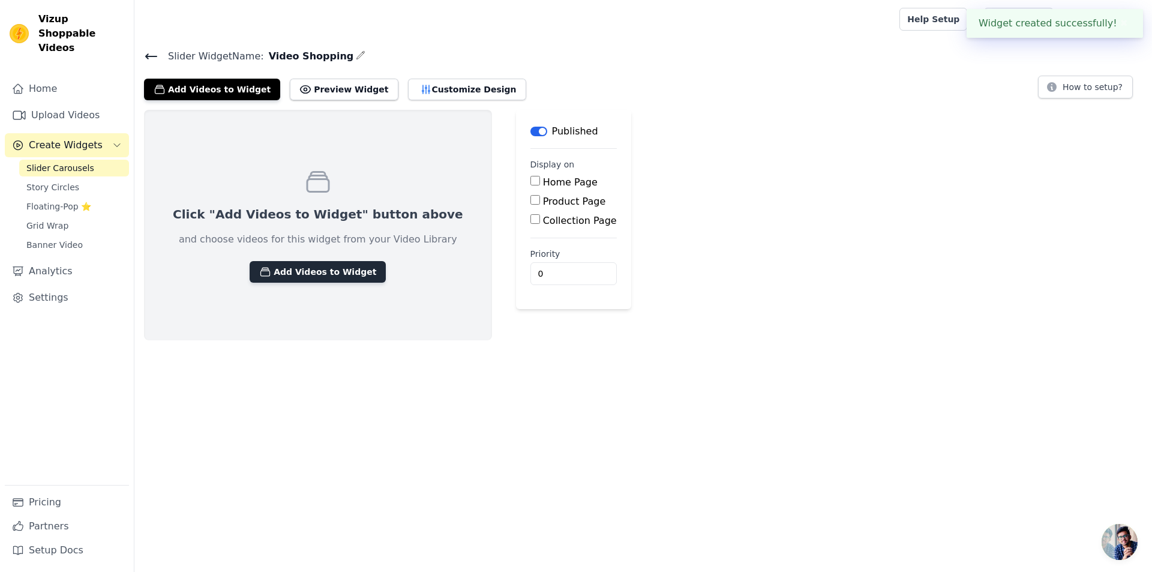
click at [306, 273] on button "Add Videos to Widget" at bounding box center [318, 272] width 136 height 22
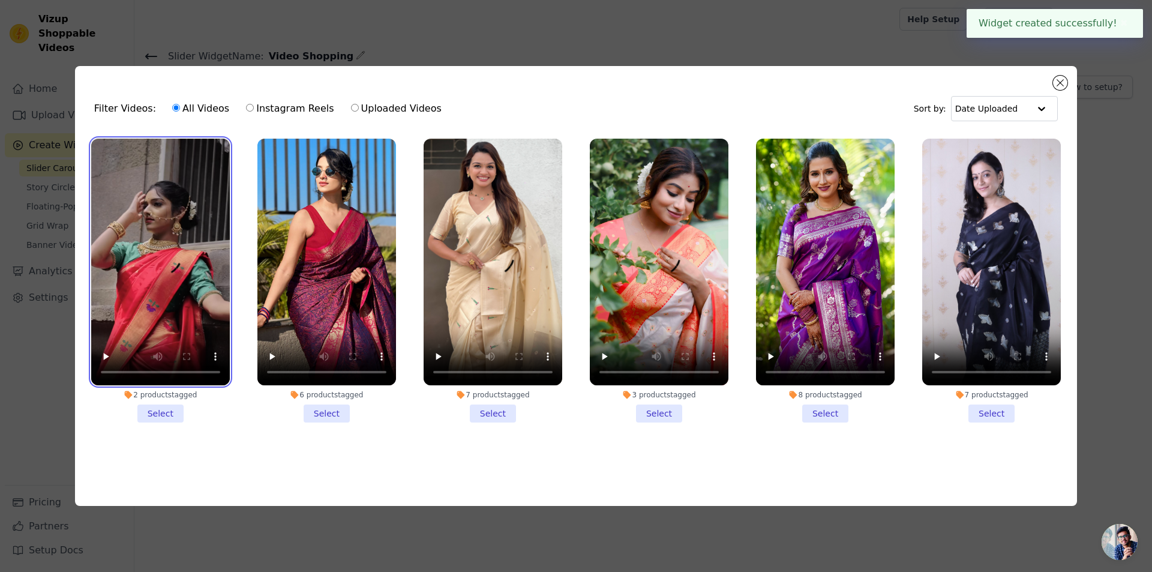
click at [208, 160] on video at bounding box center [160, 262] width 139 height 247
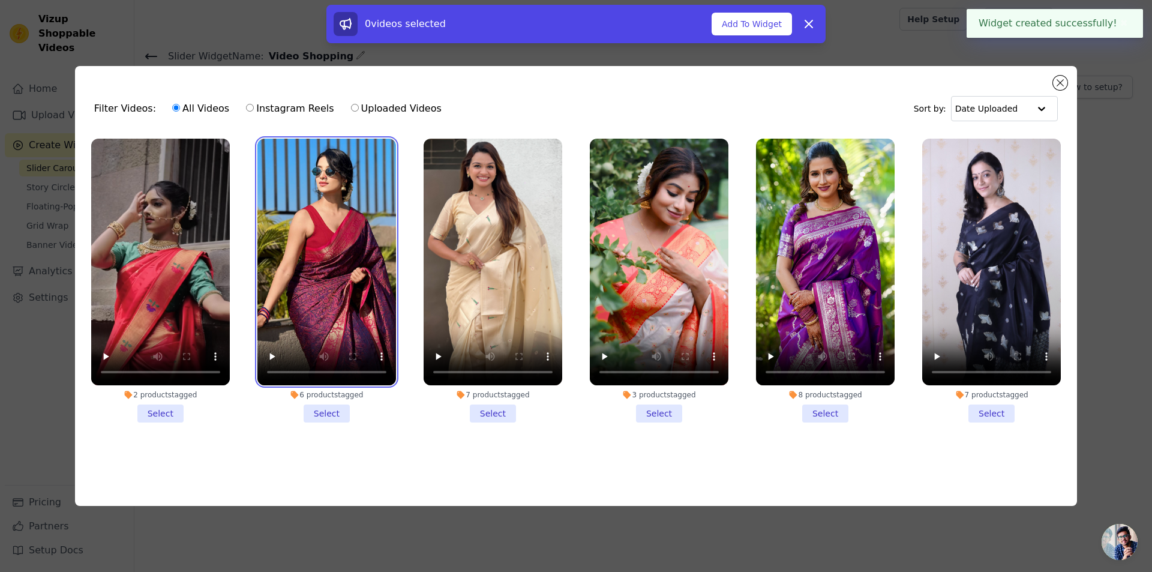
click at [331, 185] on video at bounding box center [326, 262] width 139 height 247
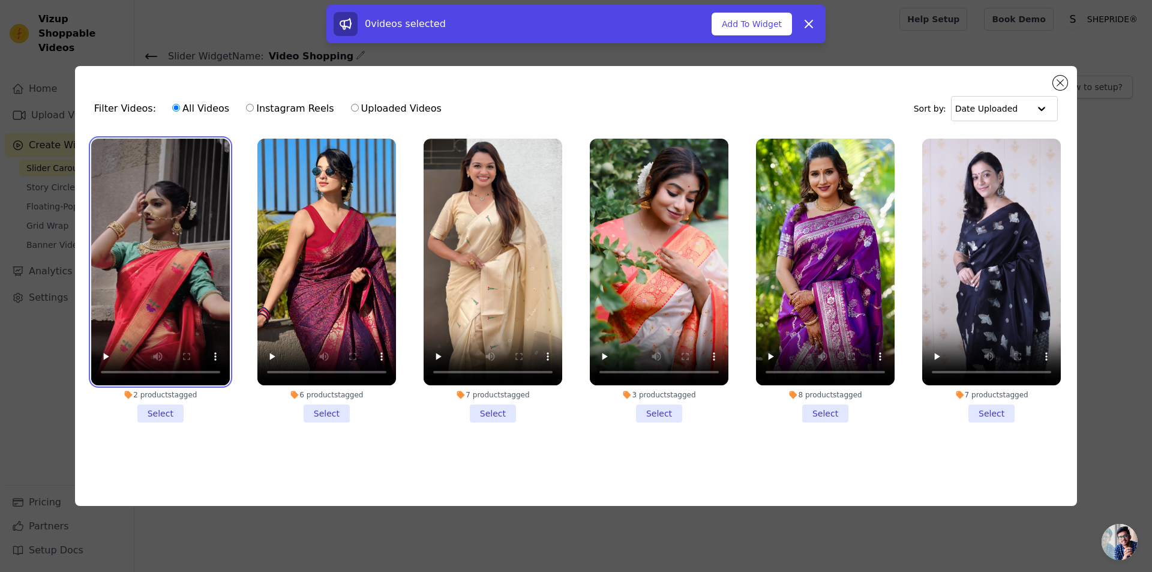
click at [205, 185] on video at bounding box center [160, 262] width 139 height 247
click at [165, 401] on li "2 products tagged Select" at bounding box center [160, 281] width 139 height 284
click at [0, 0] on input "2 products tagged Select" at bounding box center [0, 0] width 0 height 0
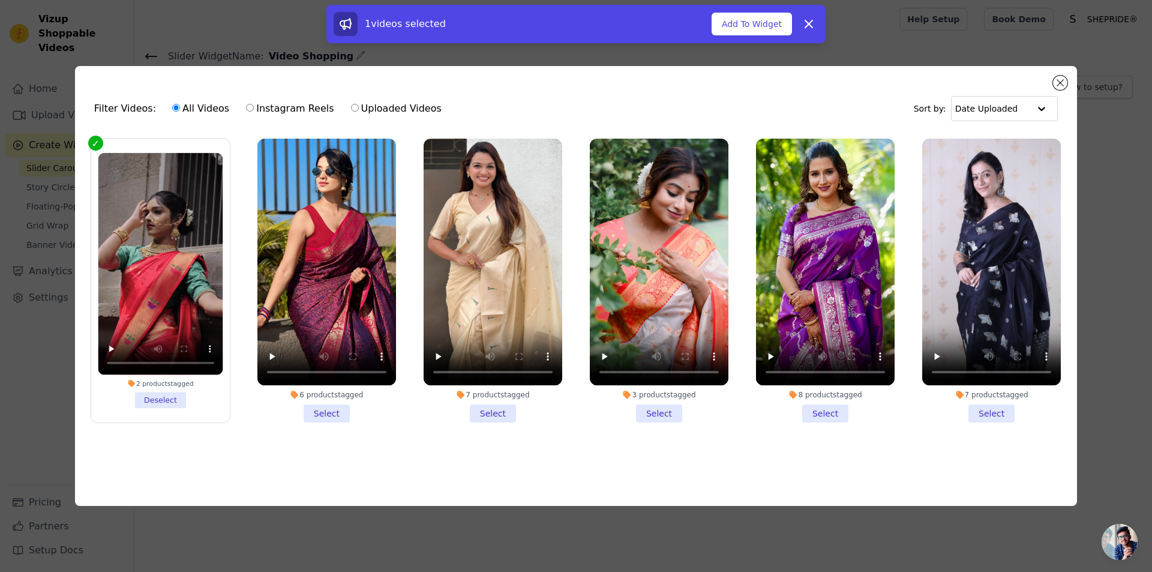
click at [324, 412] on li "6 products tagged Select" at bounding box center [326, 281] width 139 height 284
click at [0, 0] on input "6 products tagged Select" at bounding box center [0, 0] width 0 height 0
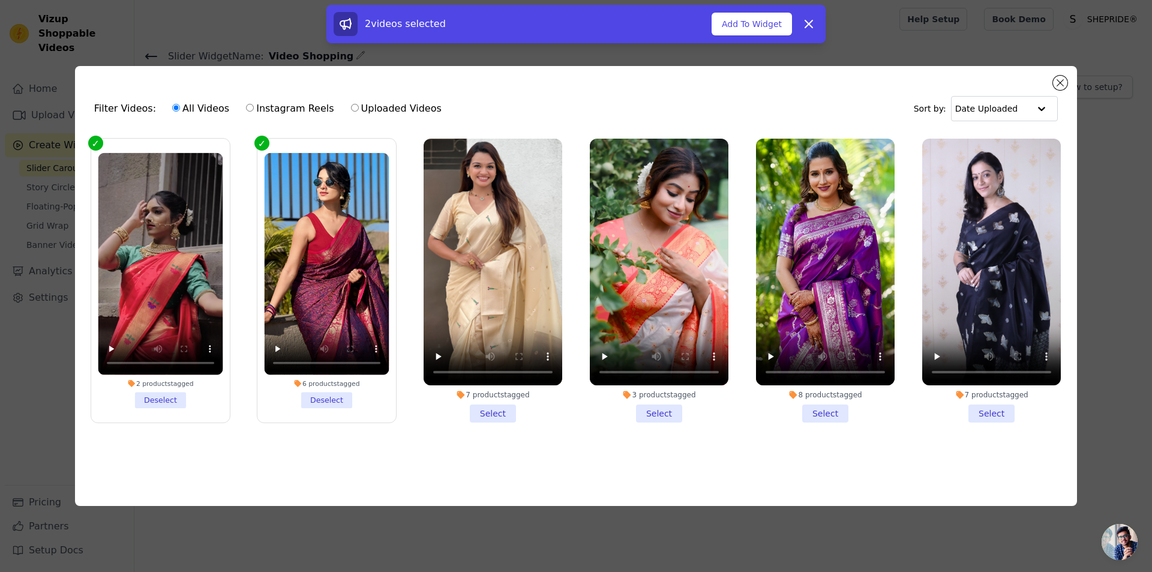
click at [486, 415] on li "7 products tagged Select" at bounding box center [493, 281] width 139 height 284
click at [0, 0] on input "7 products tagged Select" at bounding box center [0, 0] width 0 height 0
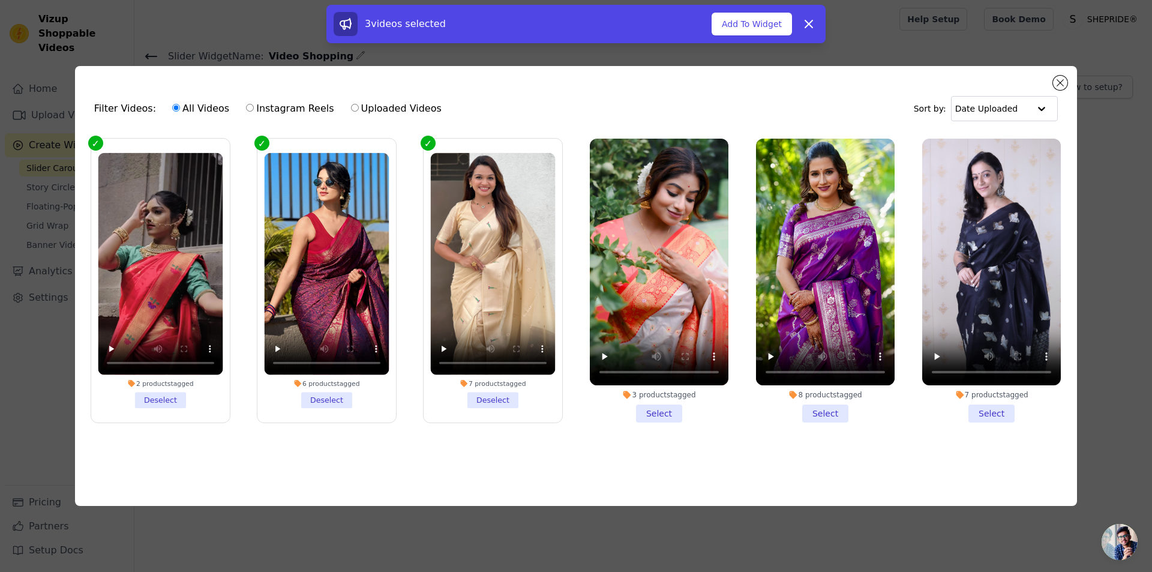
drag, startPoint x: 637, startPoint y: 407, endPoint x: 680, endPoint y: 410, distance: 43.3
click at [638, 407] on li "3 products tagged Select" at bounding box center [659, 281] width 139 height 284
click at [0, 0] on input "3 products tagged Select" at bounding box center [0, 0] width 0 height 0
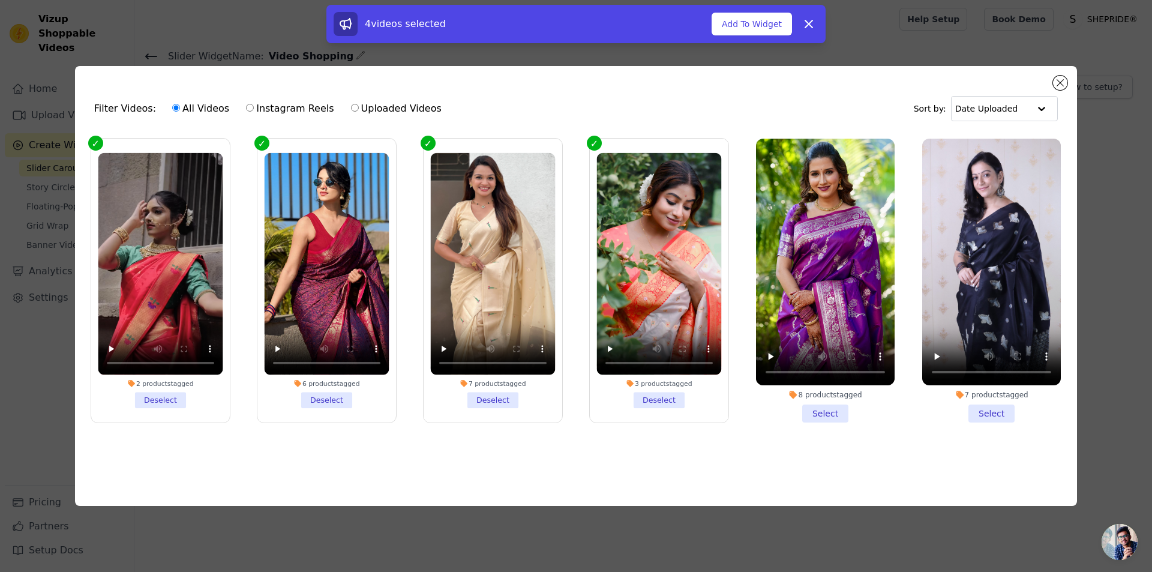
click at [807, 407] on li "8 products tagged Select" at bounding box center [825, 281] width 139 height 284
click at [0, 0] on input "8 products tagged Select" at bounding box center [0, 0] width 0 height 0
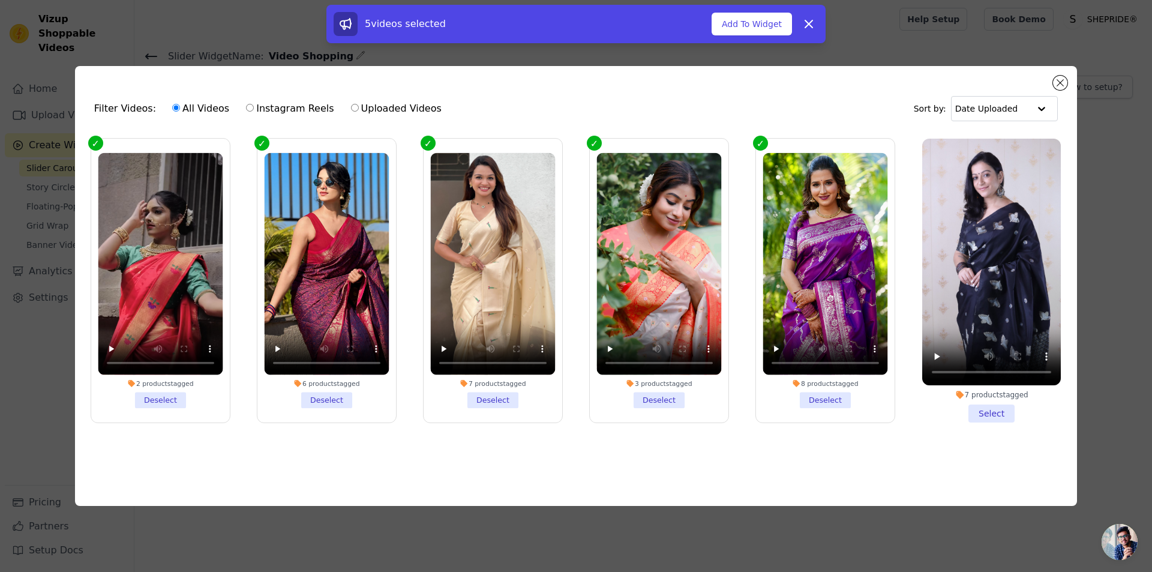
click at [991, 422] on div "7 products tagged Select" at bounding box center [992, 280] width 152 height 297
click at [1006, 411] on li "7 products tagged Select" at bounding box center [991, 281] width 139 height 284
click at [0, 0] on input "7 products tagged Select" at bounding box center [0, 0] width 0 height 0
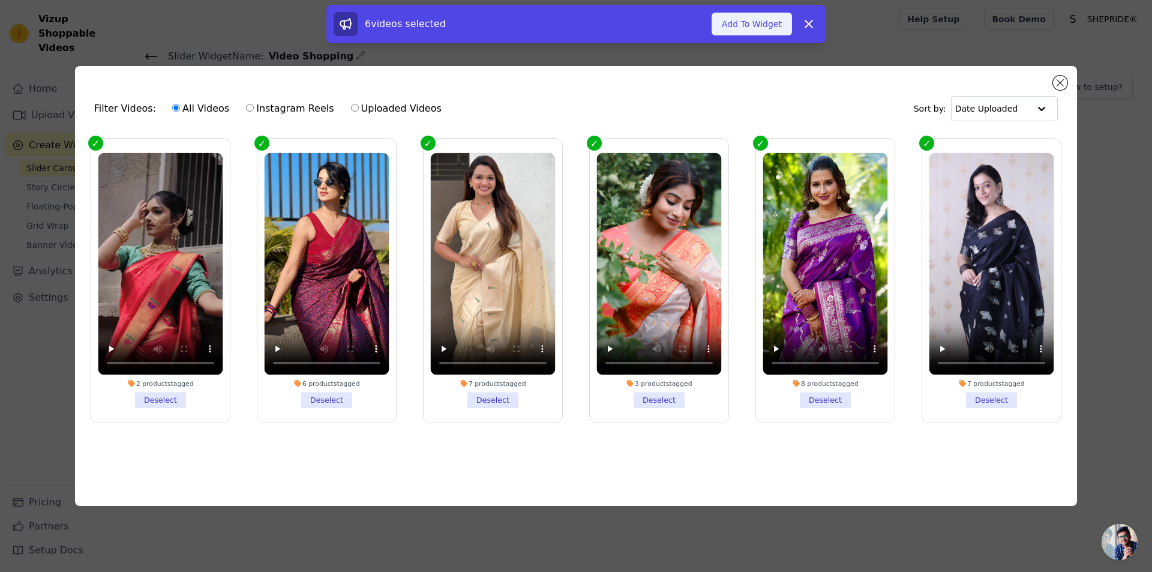
click at [752, 17] on button "Add To Widget" at bounding box center [752, 24] width 80 height 23
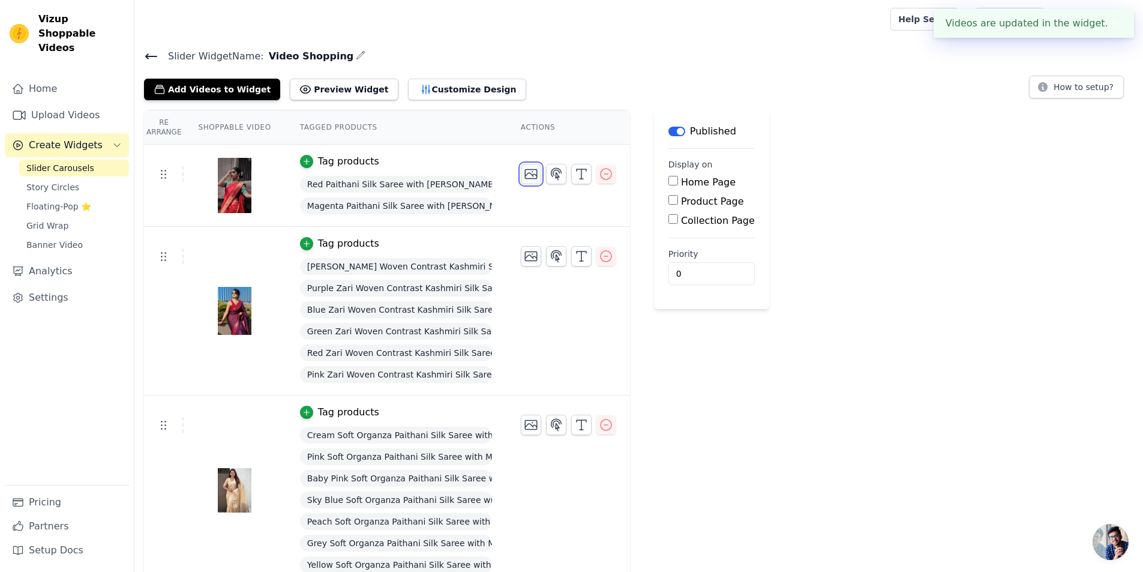
click at [524, 176] on icon "button" at bounding box center [531, 174] width 14 height 14
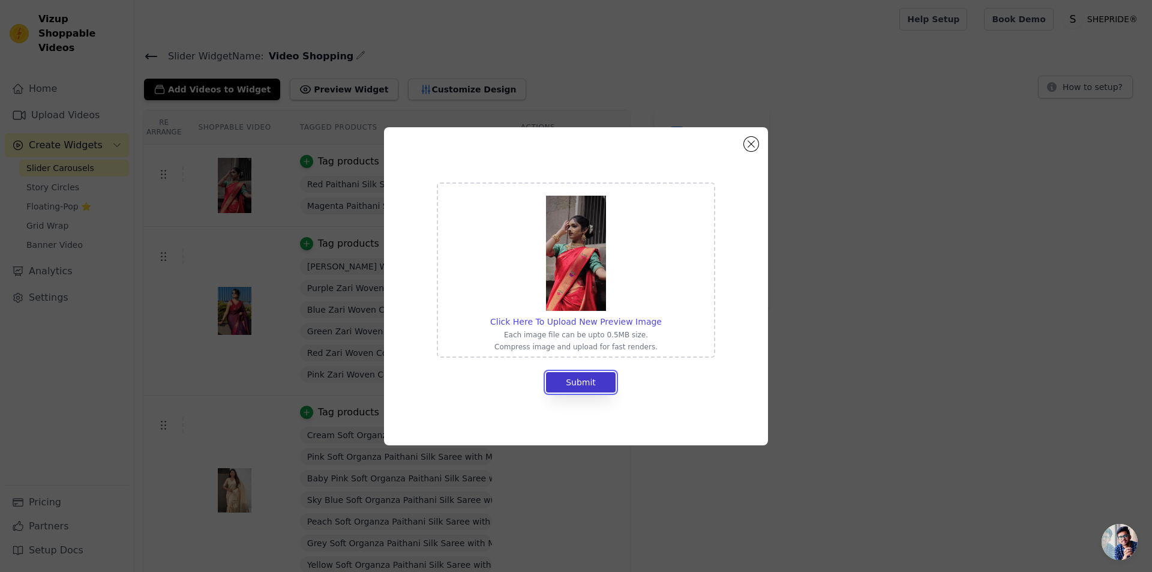
click at [585, 388] on button "Submit" at bounding box center [581, 382] width 70 height 20
click at [596, 380] on button "Submit" at bounding box center [581, 382] width 70 height 20
click at [555, 320] on span "Click Here To Upload New Preview Image" at bounding box center [576, 322] width 172 height 10
click at [661, 316] on input "Click Here To Upload New Preview Image Each image file can be upto 0.5MB size. …" at bounding box center [661, 315] width 1 height 1
type input "C:\fakepath\DSC_5082 copy.jpg"
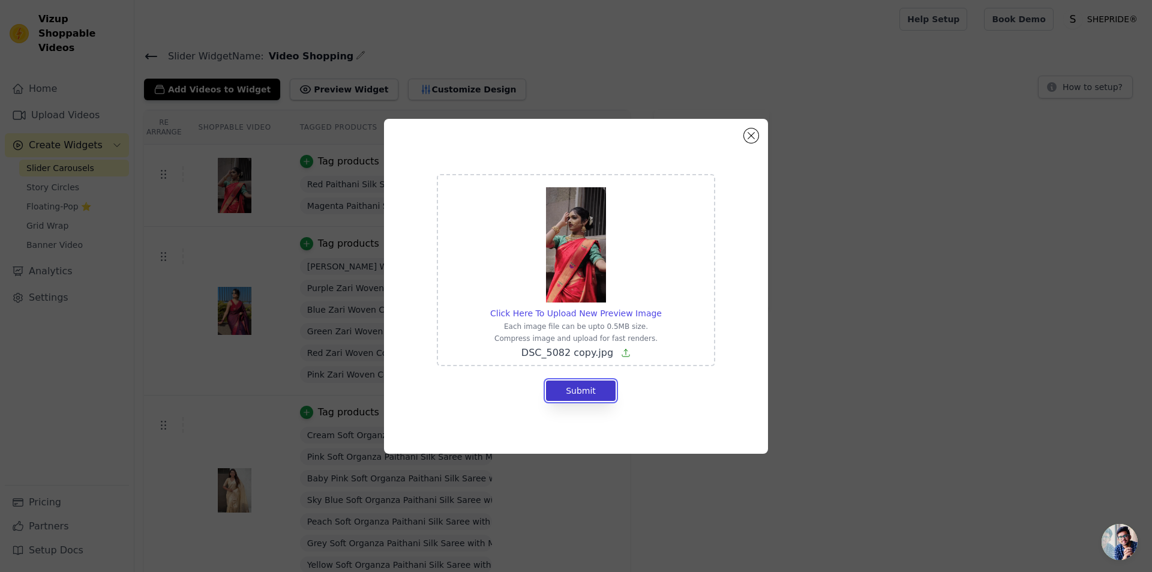
click at [580, 388] on button "Submit" at bounding box center [581, 390] width 70 height 20
click at [759, 130] on div "Click Here To Upload New Preview Image Each image file can be upto 0.5MB size. …" at bounding box center [576, 286] width 384 height 335
click at [766, 130] on div "Click Here To Upload New Preview Image Each image file can be upto 0.5MB size. …" at bounding box center [576, 286] width 384 height 335
click at [752, 133] on button "Close modal" at bounding box center [751, 135] width 14 height 14
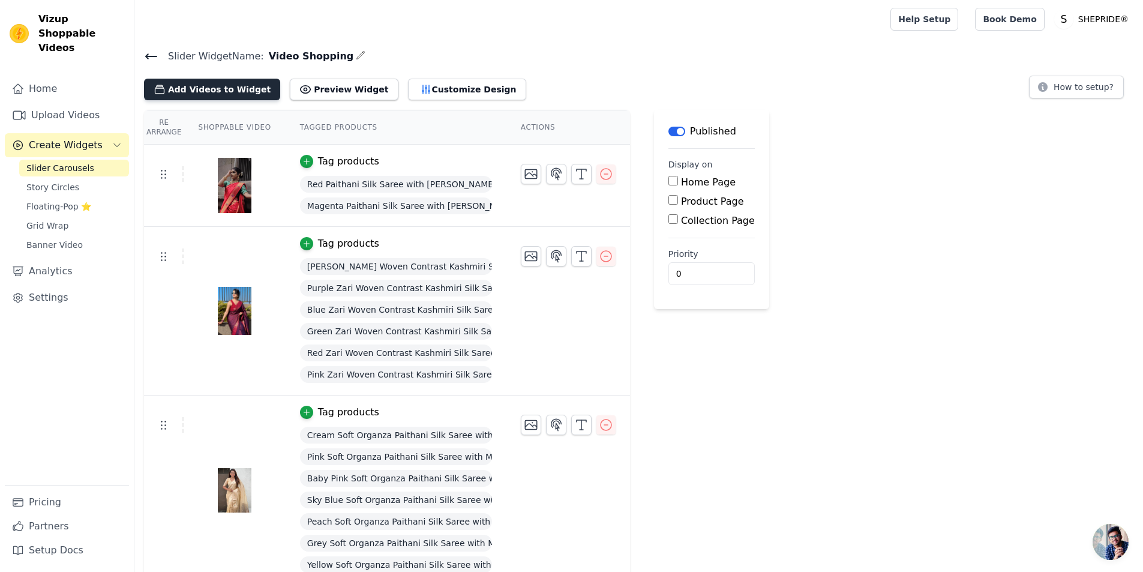
click at [212, 92] on button "Add Videos to Widget" at bounding box center [212, 90] width 136 height 22
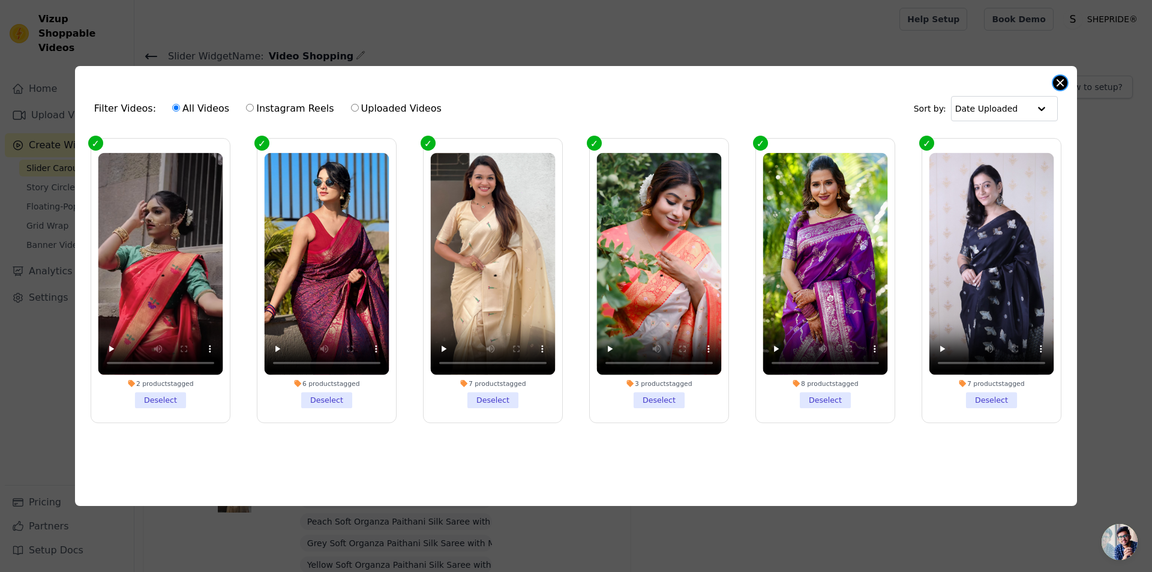
click at [1061, 84] on button "Close modal" at bounding box center [1060, 83] width 14 height 14
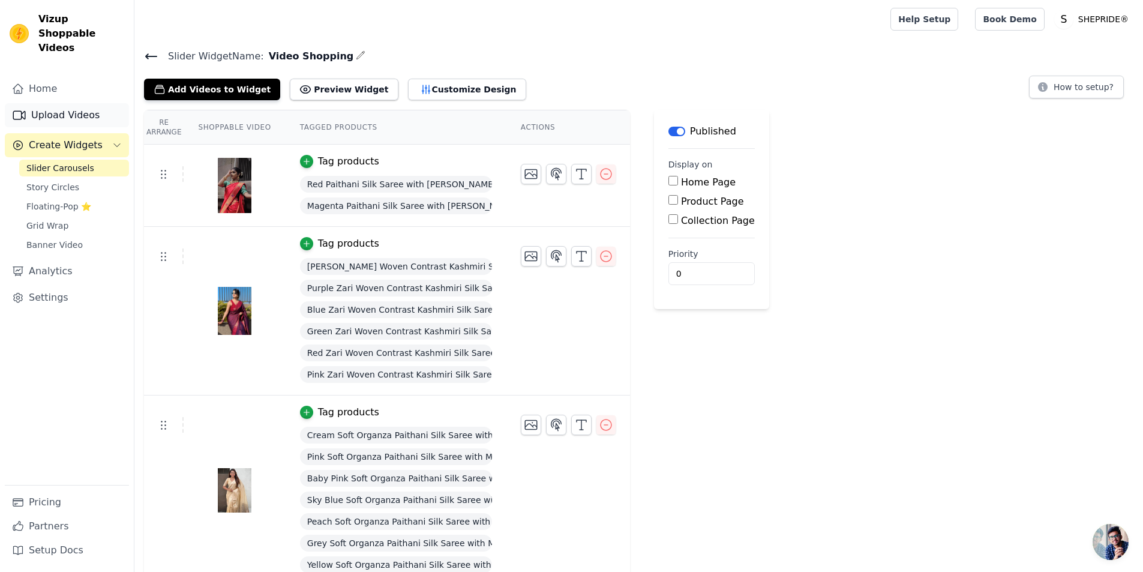
click at [71, 103] on link "Upload Videos" at bounding box center [67, 115] width 124 height 24
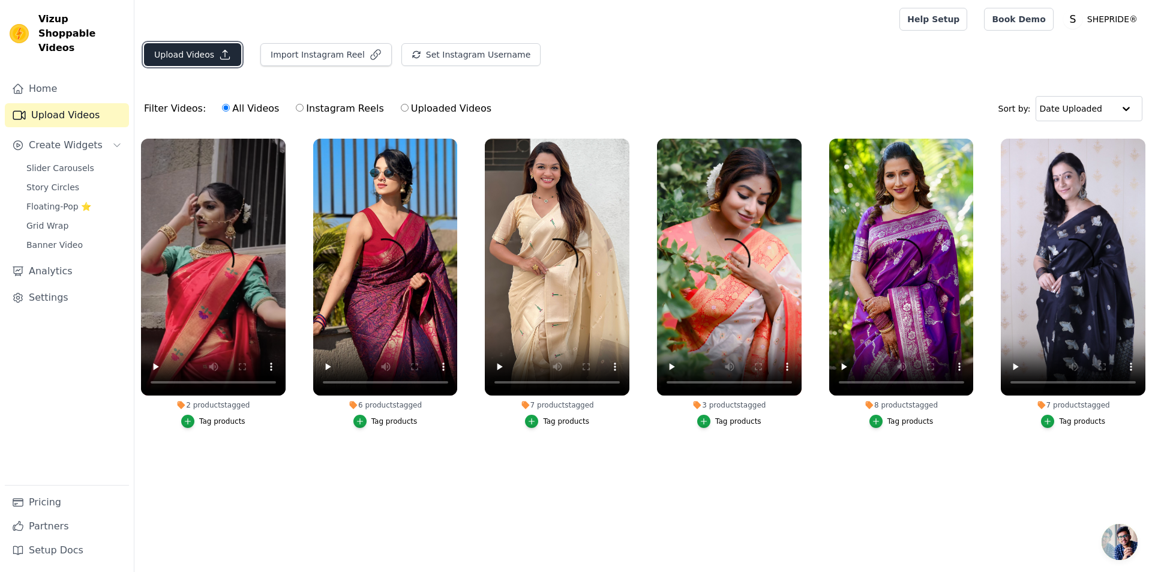
click at [188, 49] on button "Upload Videos" at bounding box center [192, 54] width 97 height 23
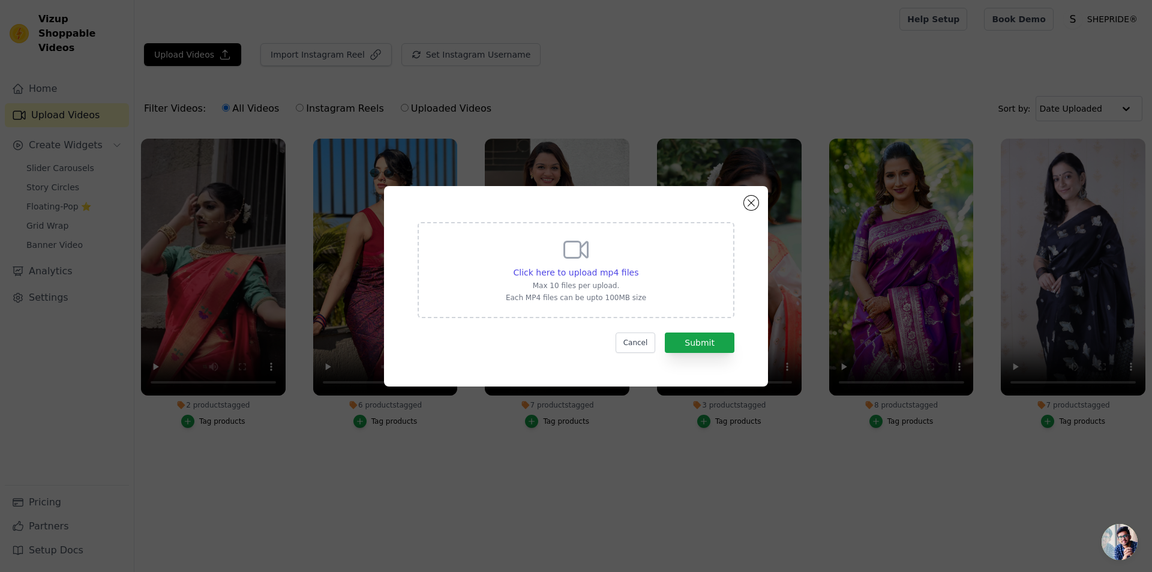
click at [578, 265] on div "Click here to upload mp4 files Max 10 files per upload. Each MP4 files can be u…" at bounding box center [576, 268] width 140 height 67
click at [638, 266] on input "Click here to upload mp4 files Max 10 files per upload. Each MP4 files can be u…" at bounding box center [638, 266] width 1 height 1
click at [1030, 70] on div "Click here to upload mp4 files Max 10 files per upload. Each MP4 files can be u…" at bounding box center [576, 286] width 1152 height 572
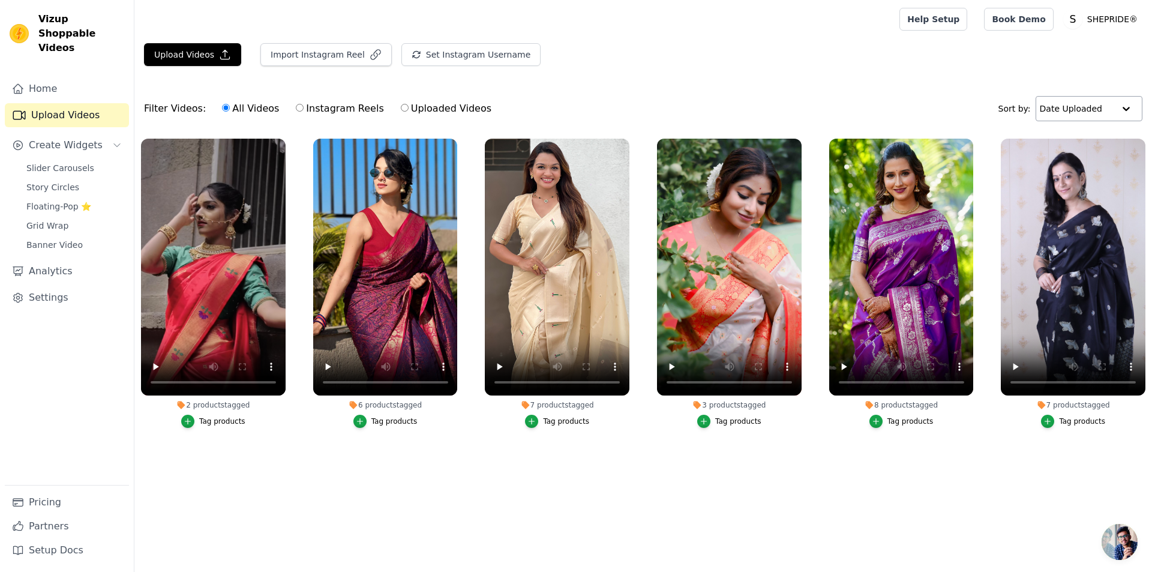
click at [1094, 103] on input "text" at bounding box center [1077, 109] width 74 height 24
click at [1102, 109] on input "text" at bounding box center [1076, 109] width 74 height 24
click at [68, 160] on link "Slider Carousels" at bounding box center [74, 168] width 110 height 17
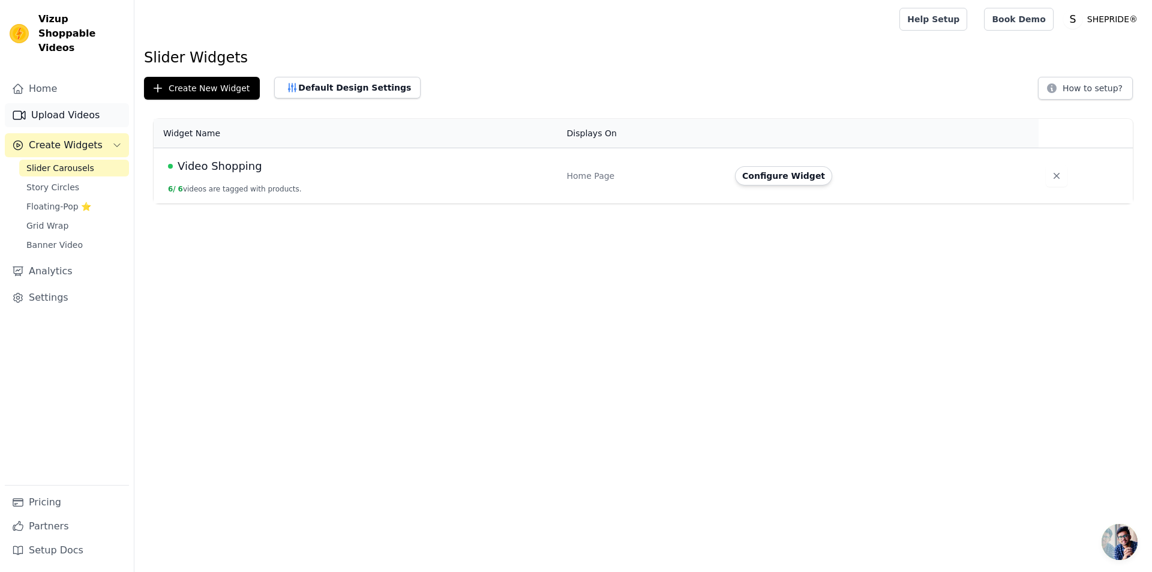
click at [70, 103] on link "Upload Videos" at bounding box center [67, 115] width 124 height 24
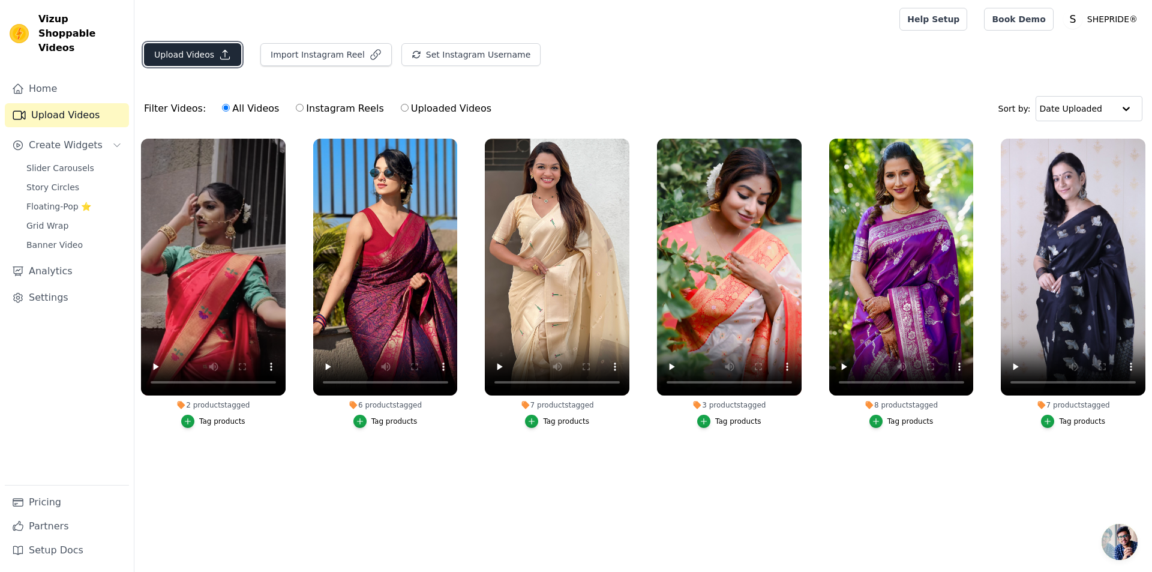
click at [192, 50] on button "Upload Videos" at bounding box center [192, 54] width 97 height 23
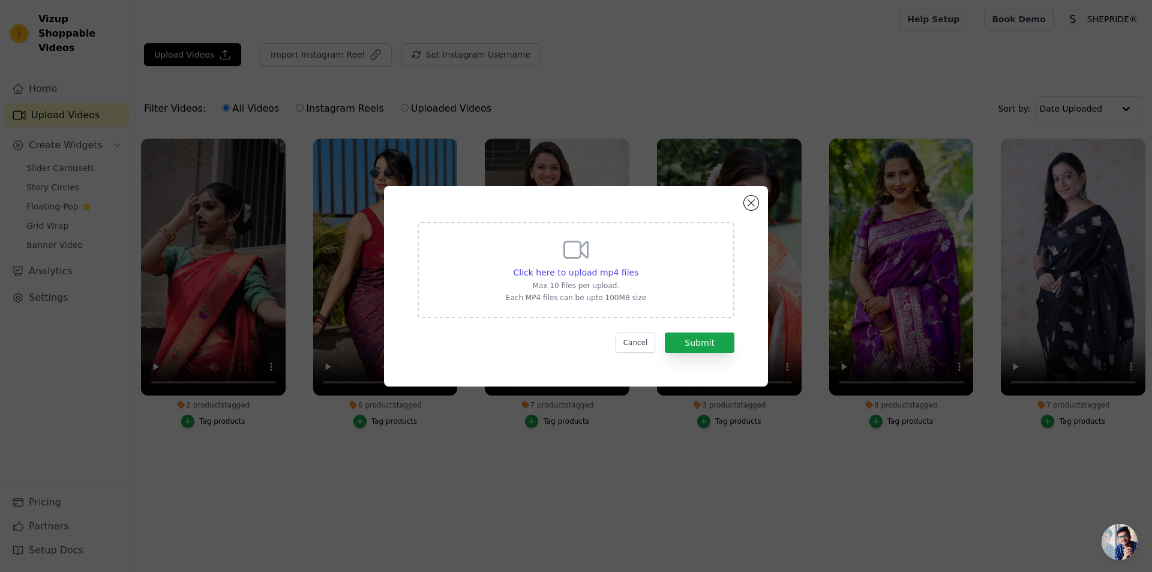
click at [578, 242] on icon at bounding box center [576, 249] width 23 height 16
click at [638, 266] on input "Click here to upload mp4 files Max 10 files per upload. Each MP4 files can be u…" at bounding box center [638, 266] width 1 height 1
click at [749, 200] on button "Close modal" at bounding box center [751, 203] width 14 height 14
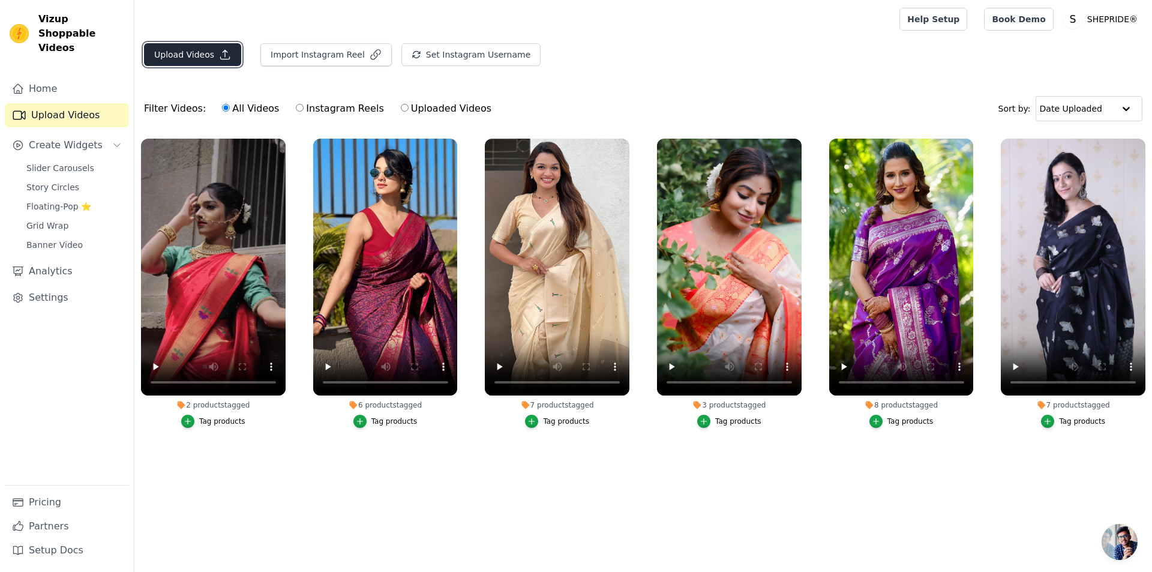
click at [209, 53] on button "Upload Videos" at bounding box center [192, 54] width 97 height 23
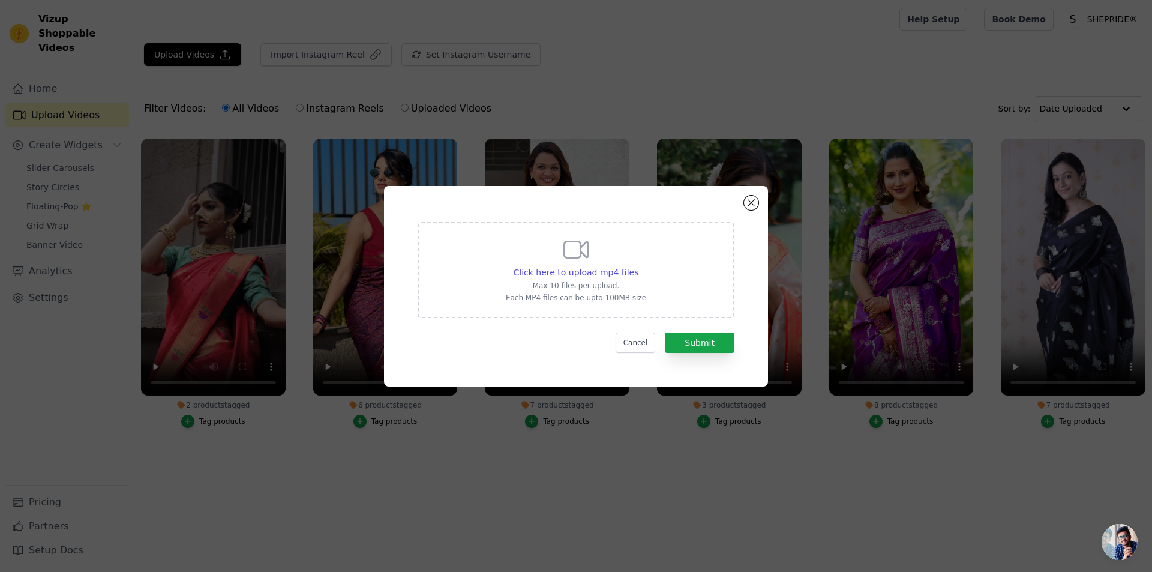
click at [572, 265] on div "Click here to upload mp4 files Max 10 files per upload. Each MP4 files can be u…" at bounding box center [576, 268] width 140 height 67
click at [638, 266] on input "Click here to upload mp4 files Max 10 files per upload. Each MP4 files can be u…" at bounding box center [638, 266] width 1 height 1
type input "C:\fakepath\IMG_7326.MOV.mp4"
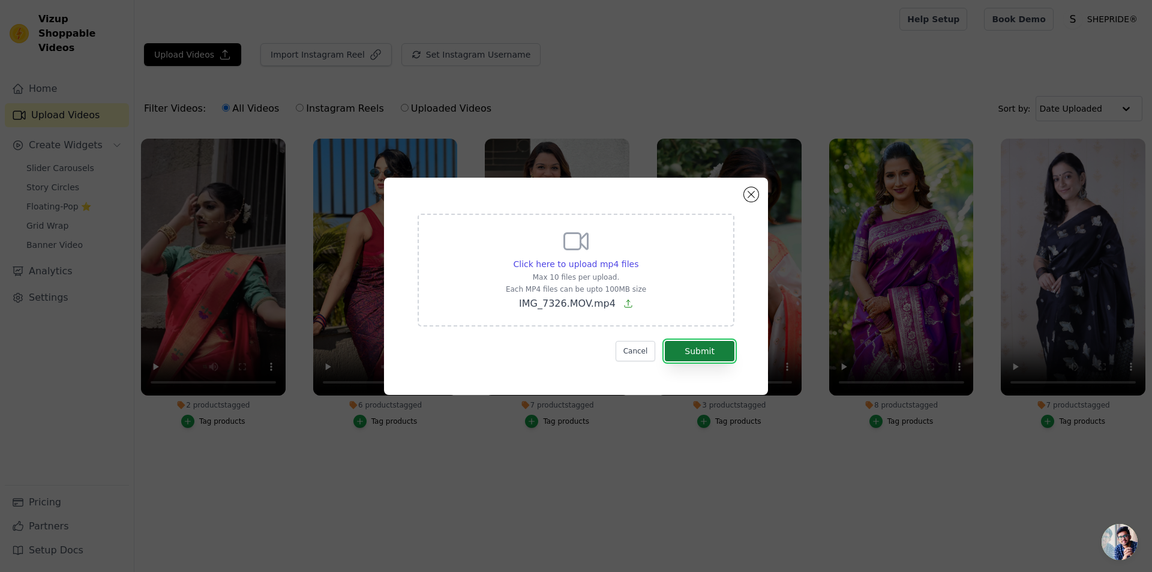
click at [691, 350] on button "Submit" at bounding box center [700, 351] width 70 height 20
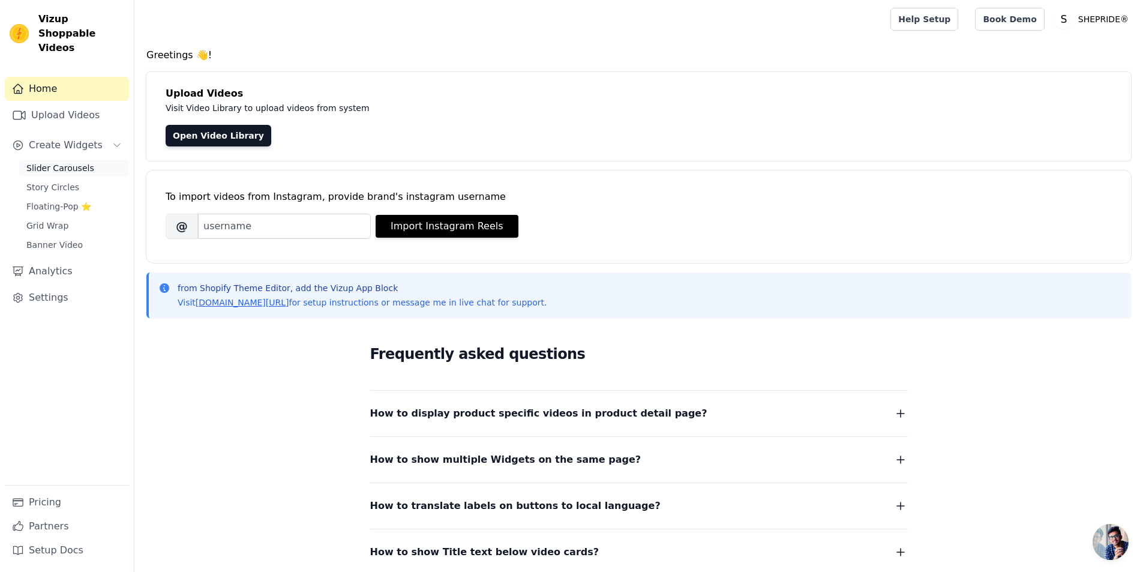
click at [79, 162] on span "Slider Carousels" at bounding box center [60, 168] width 68 height 12
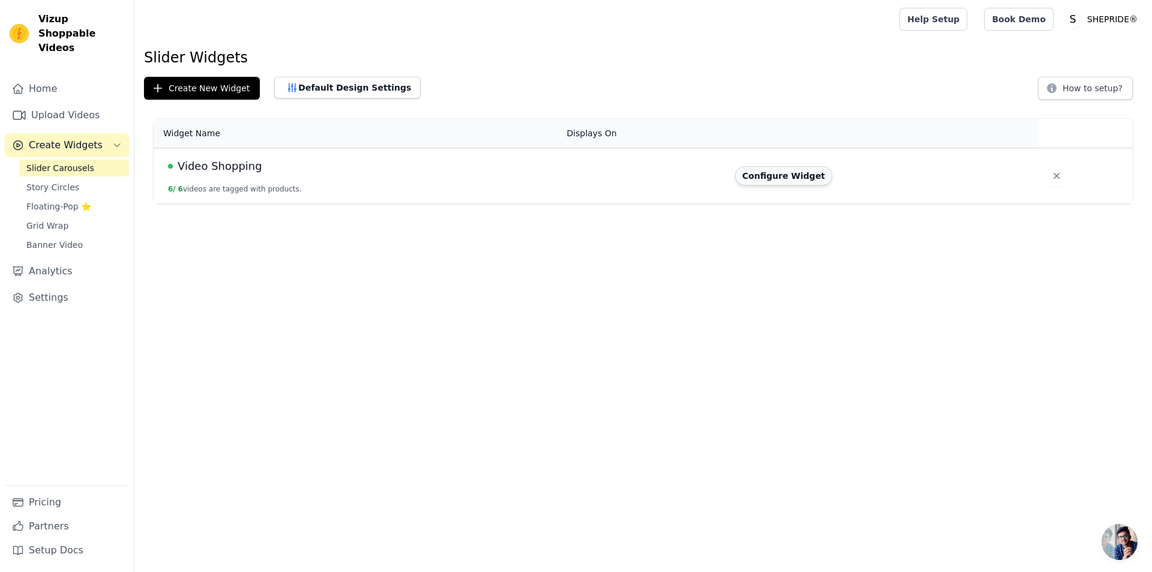
click at [777, 174] on button "Configure Widget" at bounding box center [783, 175] width 97 height 19
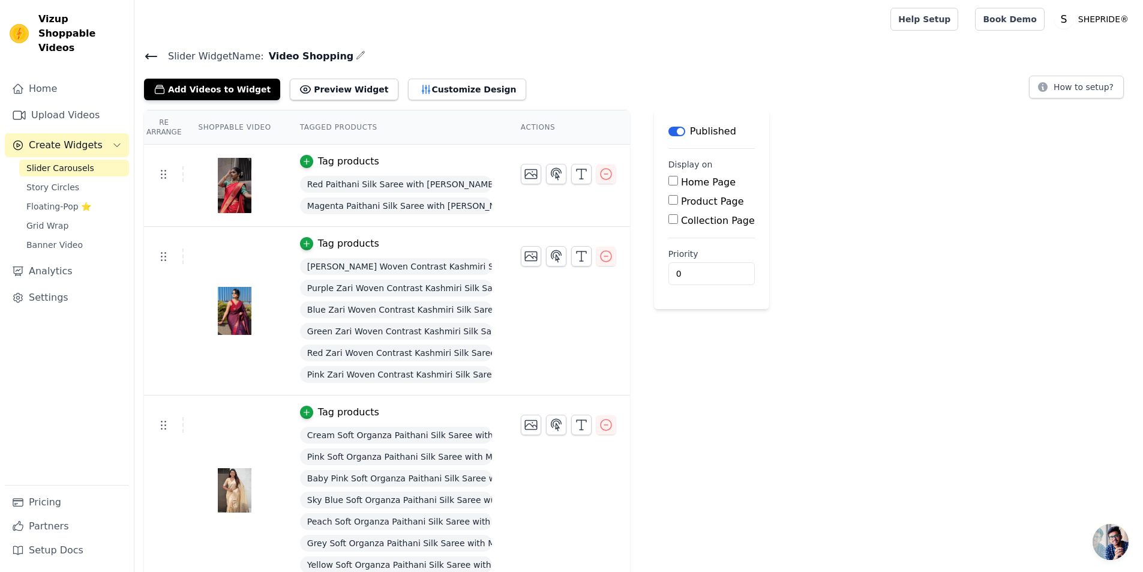
click at [143, 55] on div "Slider Widget Name: Video Shopping Add Videos to Widget Preview Widget Customiz…" at bounding box center [638, 74] width 1009 height 52
click at [149, 57] on icon at bounding box center [151, 56] width 14 height 14
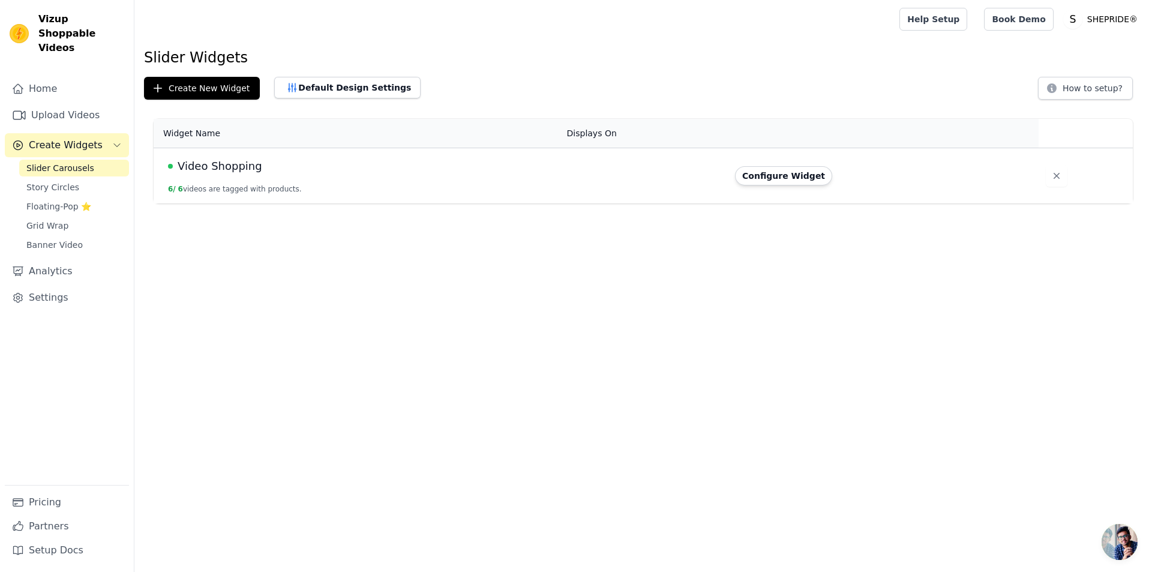
click at [342, 182] on td "Video Shopping 6 / 6 videos are tagged with products." at bounding box center [357, 176] width 406 height 56
click at [398, 139] on th "Widget Name" at bounding box center [357, 133] width 406 height 29
click at [775, 174] on button "Configure Widget" at bounding box center [783, 175] width 97 height 19
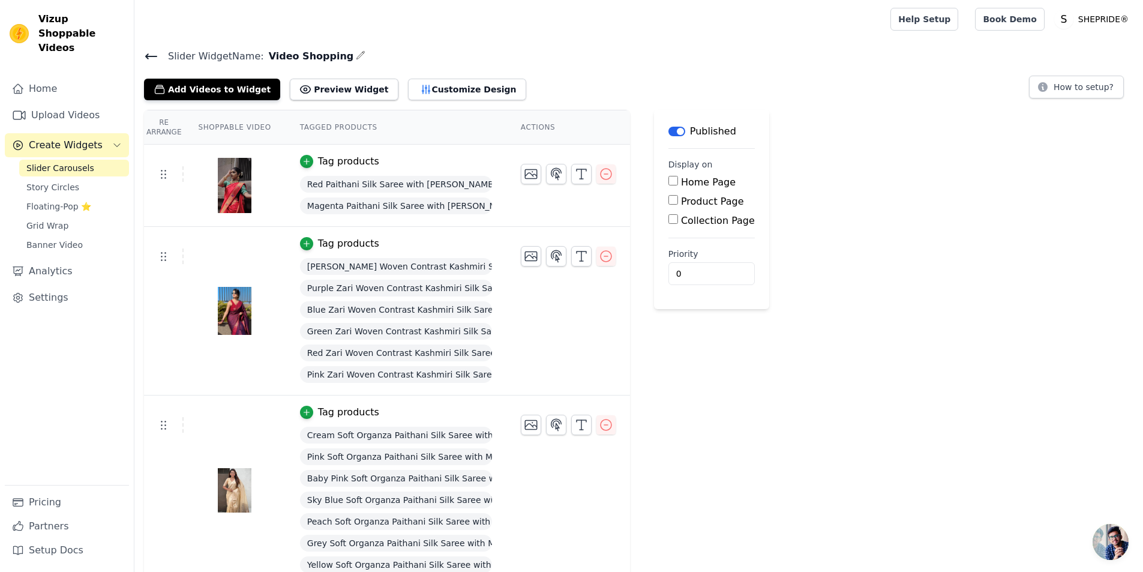
click at [674, 133] on button "Label" at bounding box center [676, 132] width 17 height 10
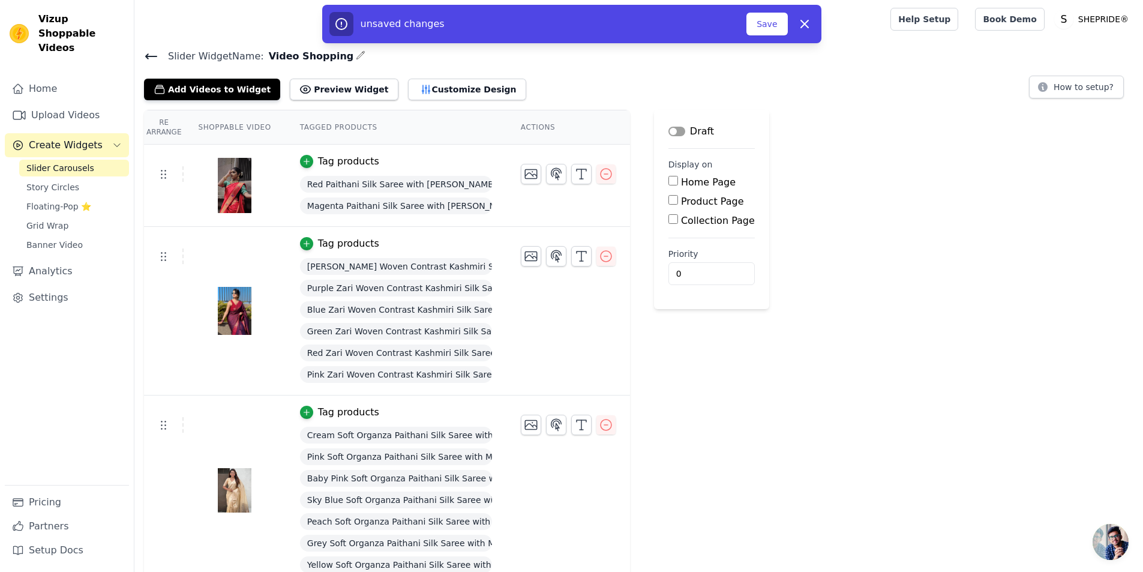
click at [674, 133] on button "Label" at bounding box center [676, 132] width 17 height 10
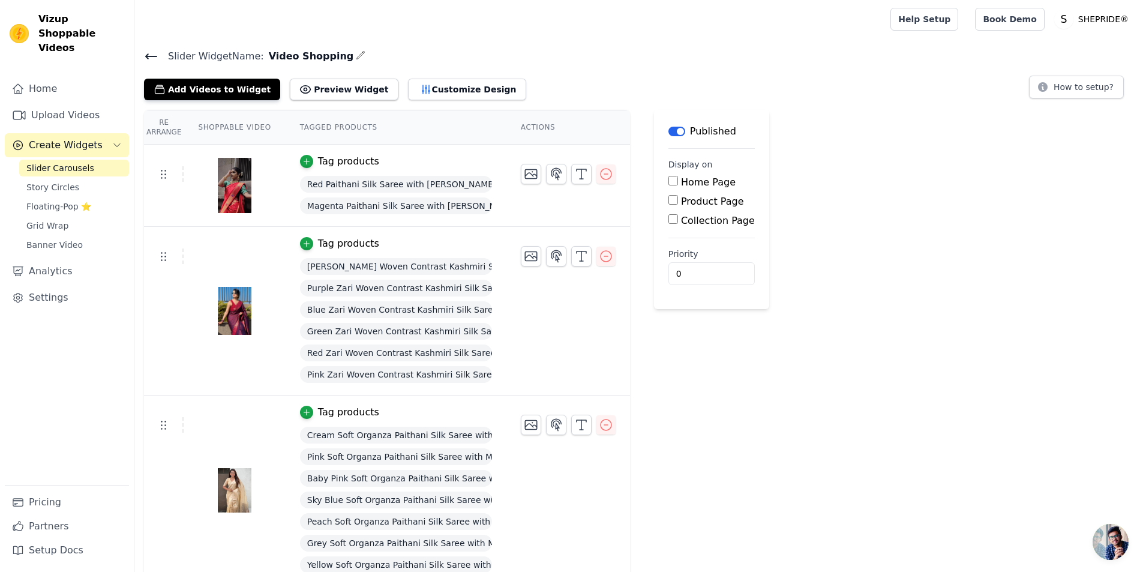
click at [702, 181] on label "Home Page" at bounding box center [708, 181] width 55 height 11
click at [678, 181] on input "Home Page" at bounding box center [673, 181] width 10 height 10
checkbox input "true"
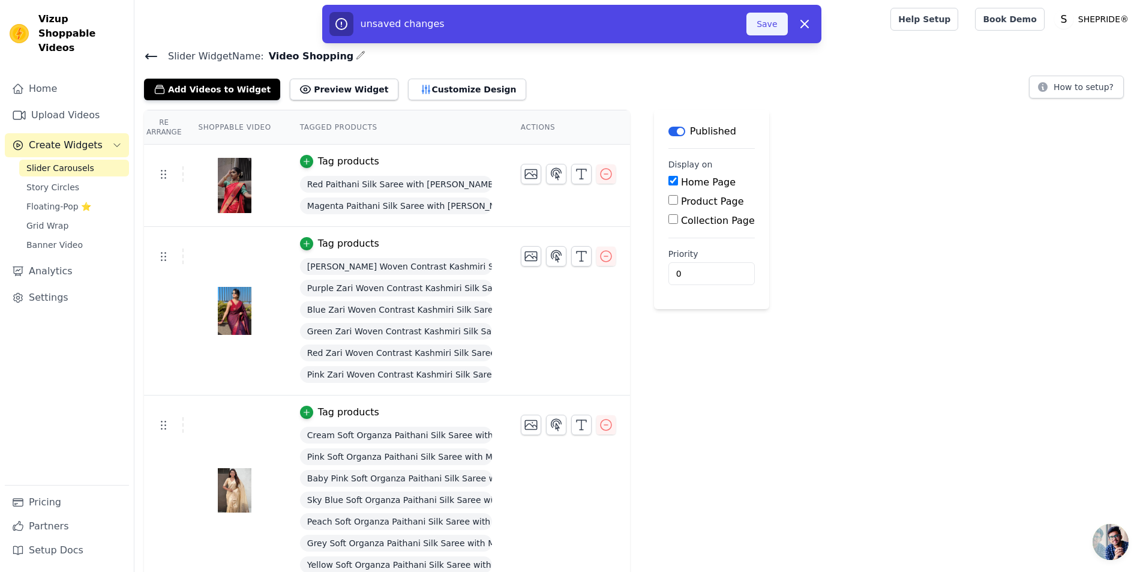
click at [766, 25] on button "Save" at bounding box center [766, 24] width 41 height 23
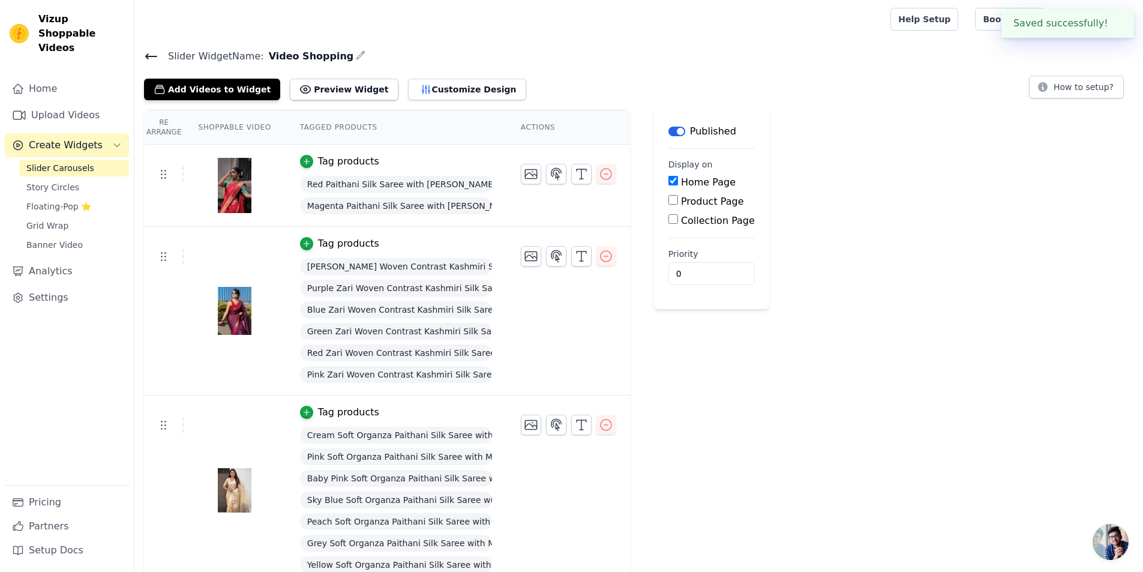
click at [777, 102] on div "Slider Widget Name: Video Shopping Add Videos to Widget Preview Widget Customiz…" at bounding box center [638, 569] width 1009 height 1043
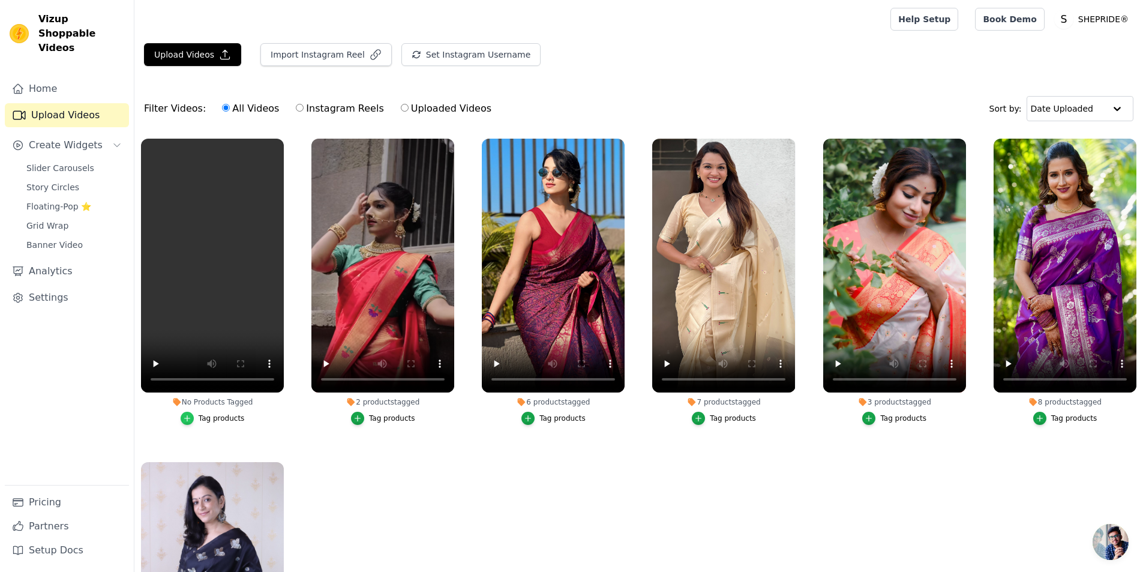
click at [194, 416] on div "button" at bounding box center [187, 418] width 13 height 13
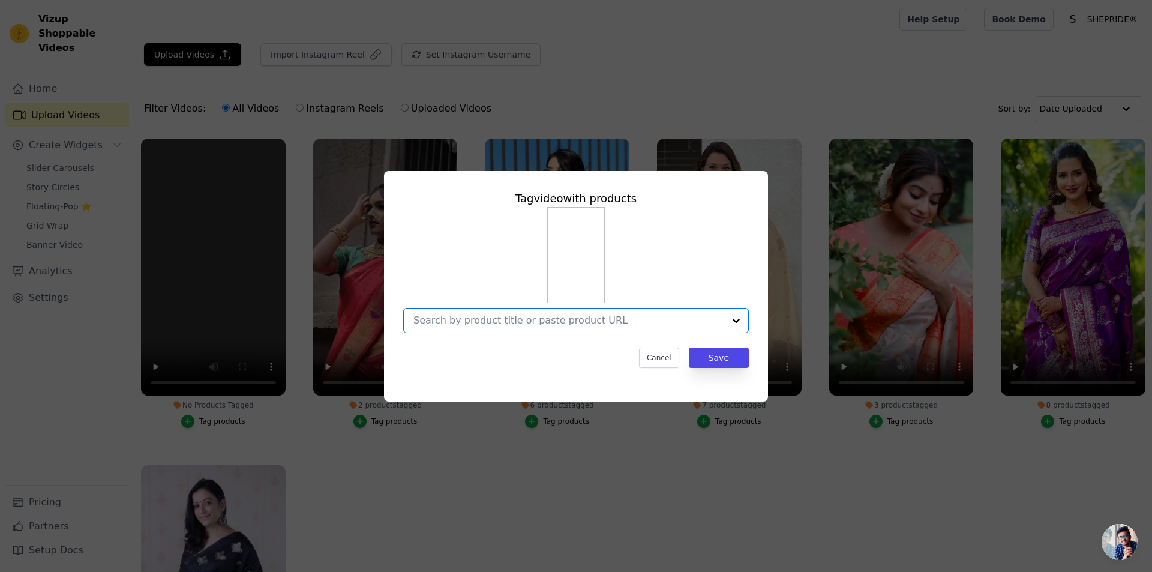
click at [495, 322] on input "No Products Tagged Tag video with products Option undefined, selected. Select i…" at bounding box center [568, 319] width 311 height 11
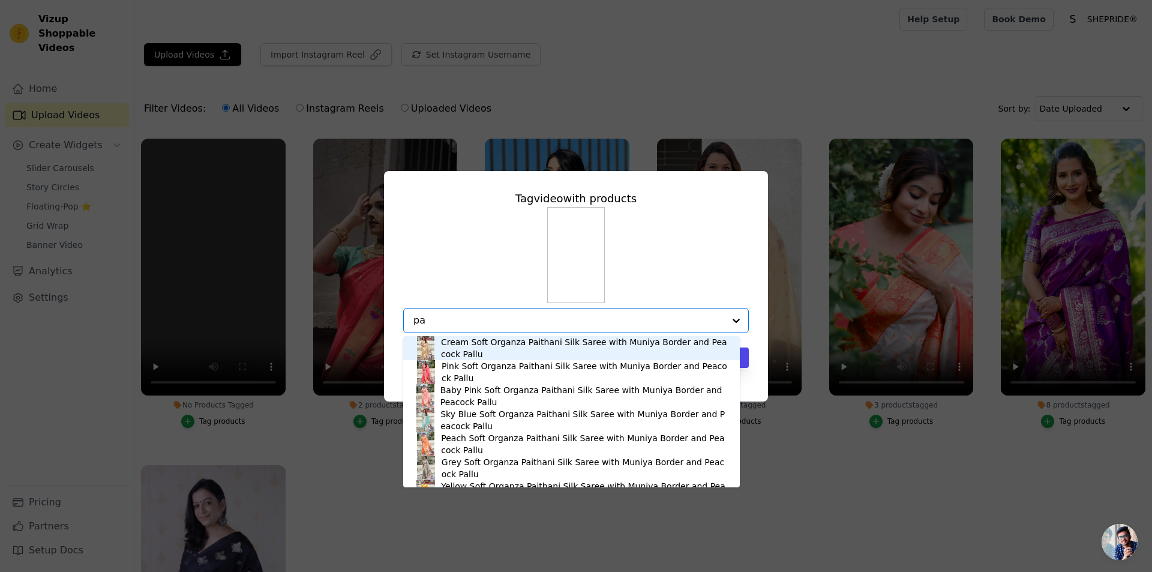
type input "p"
type input "blouse"
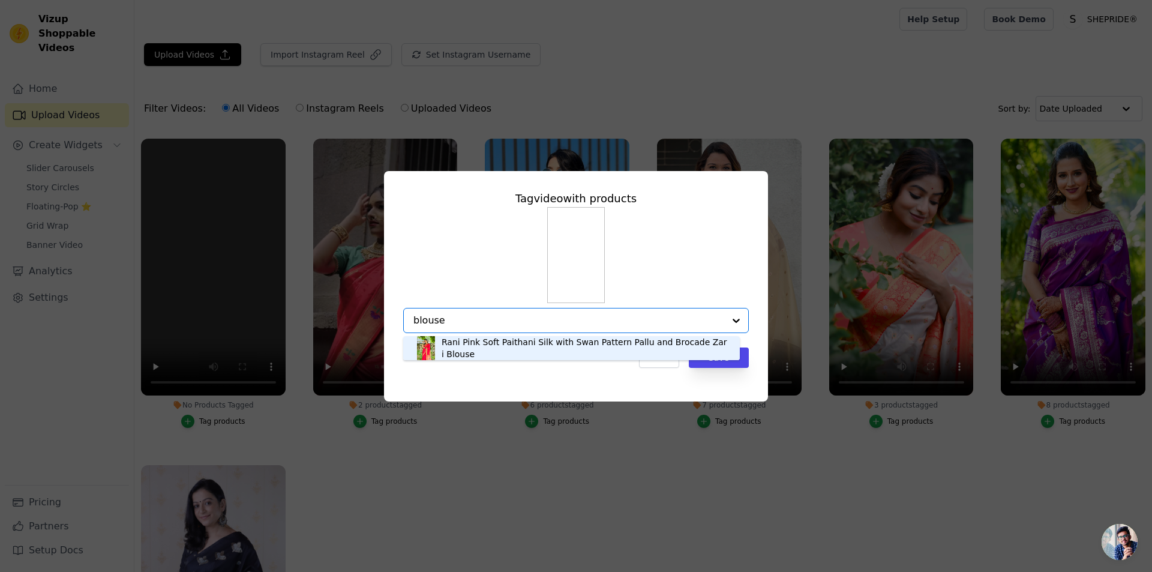
click at [463, 343] on div "Rani Pink Soft Paithani Silk with Swan Pattern Pallu and Brocade Zari Blouse" at bounding box center [585, 348] width 286 height 24
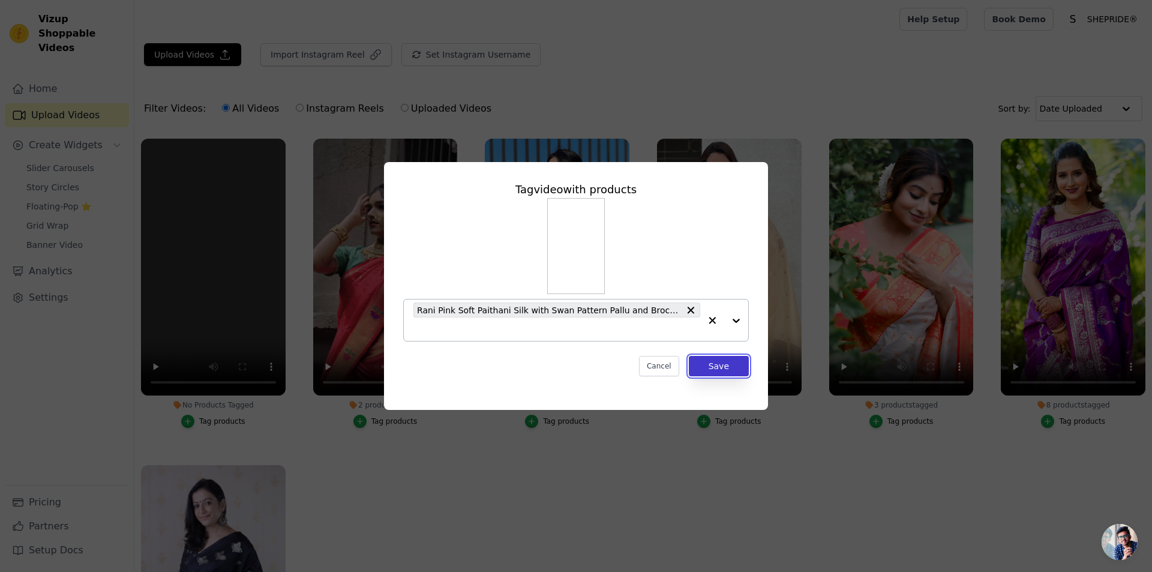
click at [727, 365] on button "Save" at bounding box center [719, 366] width 60 height 20
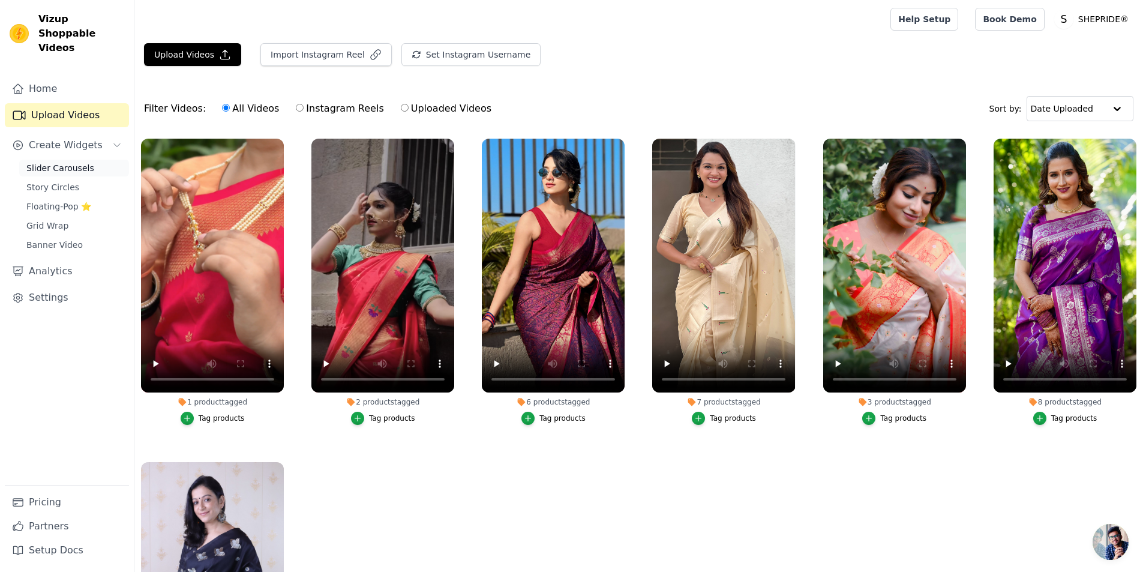
click at [68, 162] on span "Slider Carousels" at bounding box center [60, 168] width 68 height 12
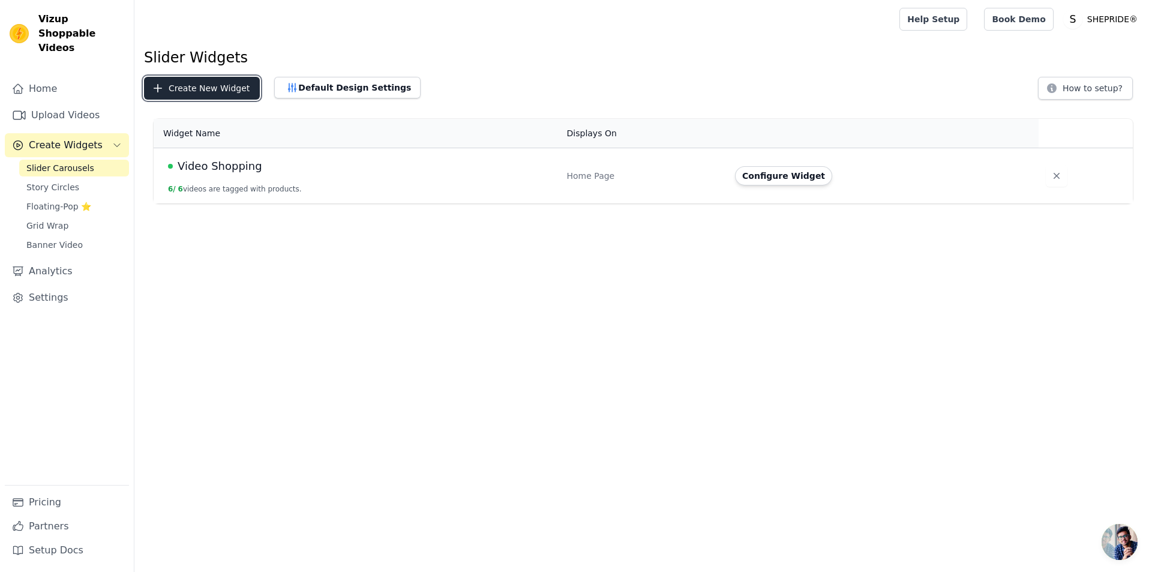
click at [221, 95] on button "Create New Widget" at bounding box center [202, 88] width 116 height 23
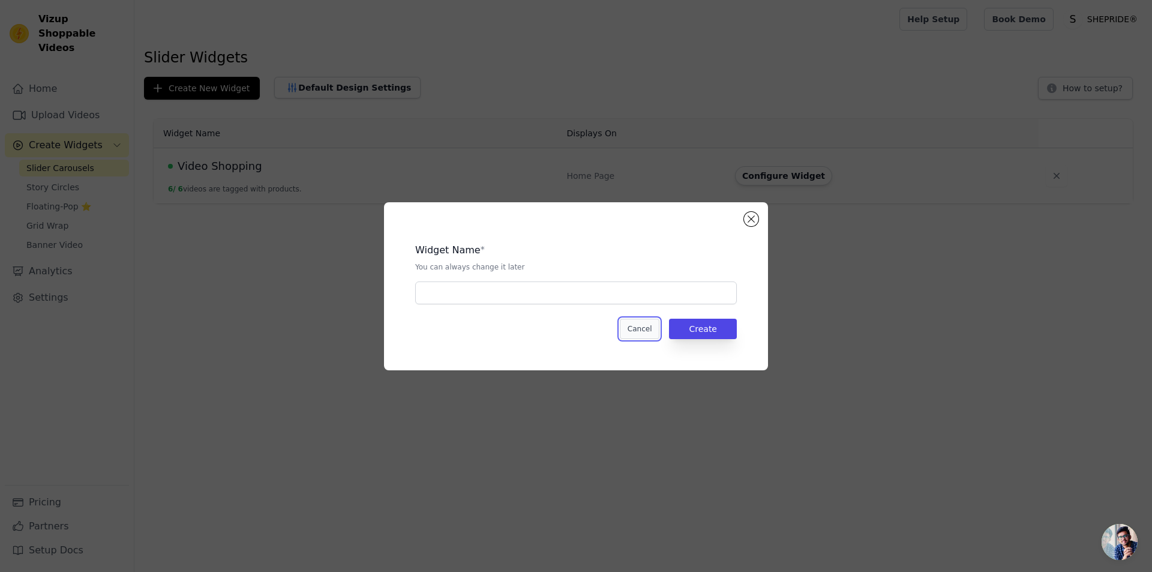
click at [631, 324] on button "Cancel" at bounding box center [640, 329] width 40 height 20
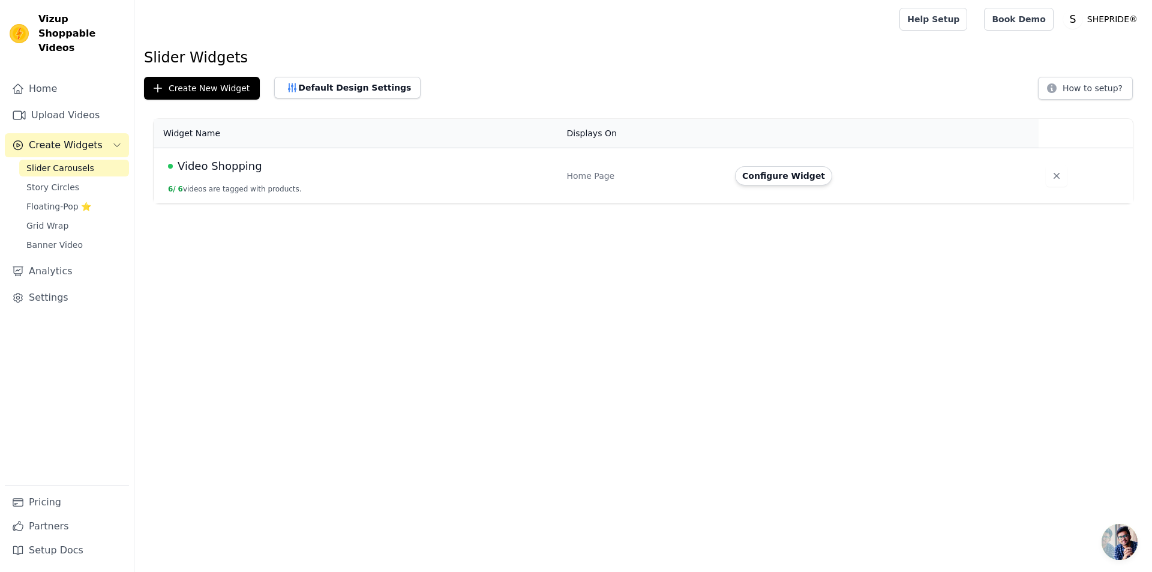
click at [385, 170] on div "Video Shopping" at bounding box center [360, 166] width 385 height 17
click at [790, 177] on button "Configure Widget" at bounding box center [783, 175] width 97 height 19
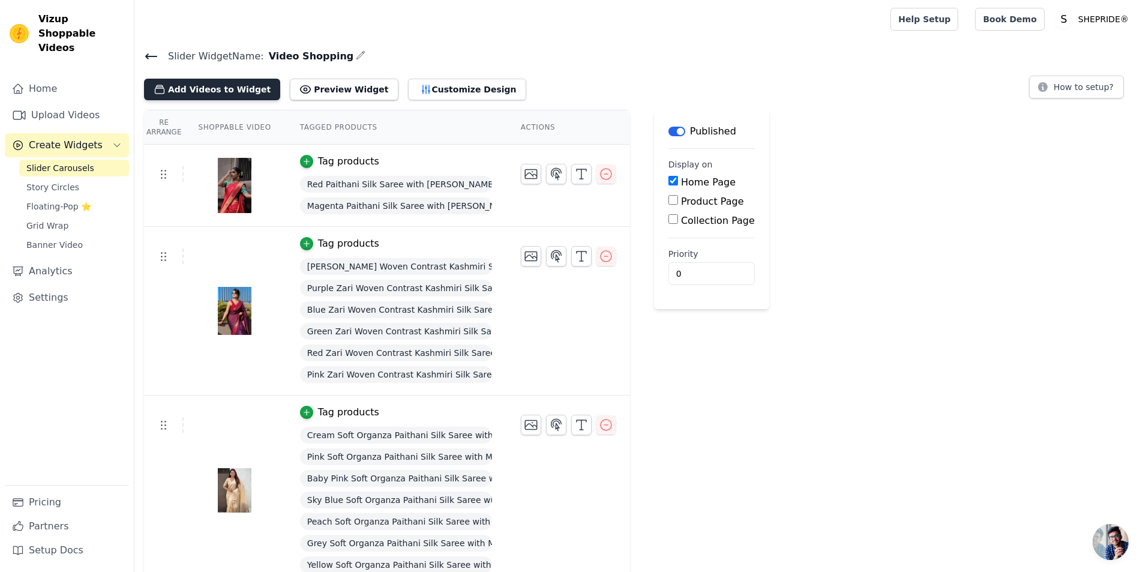
click at [213, 84] on button "Add Videos to Widget" at bounding box center [212, 90] width 136 height 22
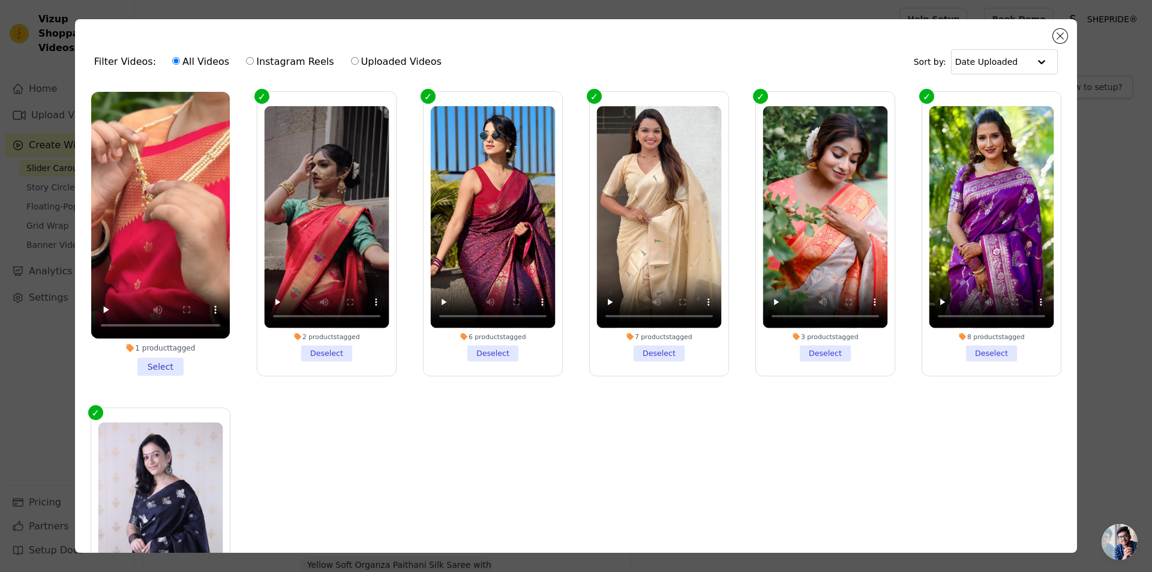
click at [171, 364] on li "1 product tagged Select" at bounding box center [160, 234] width 139 height 284
click at [0, 0] on input "1 product tagged Select" at bounding box center [0, 0] width 0 height 0
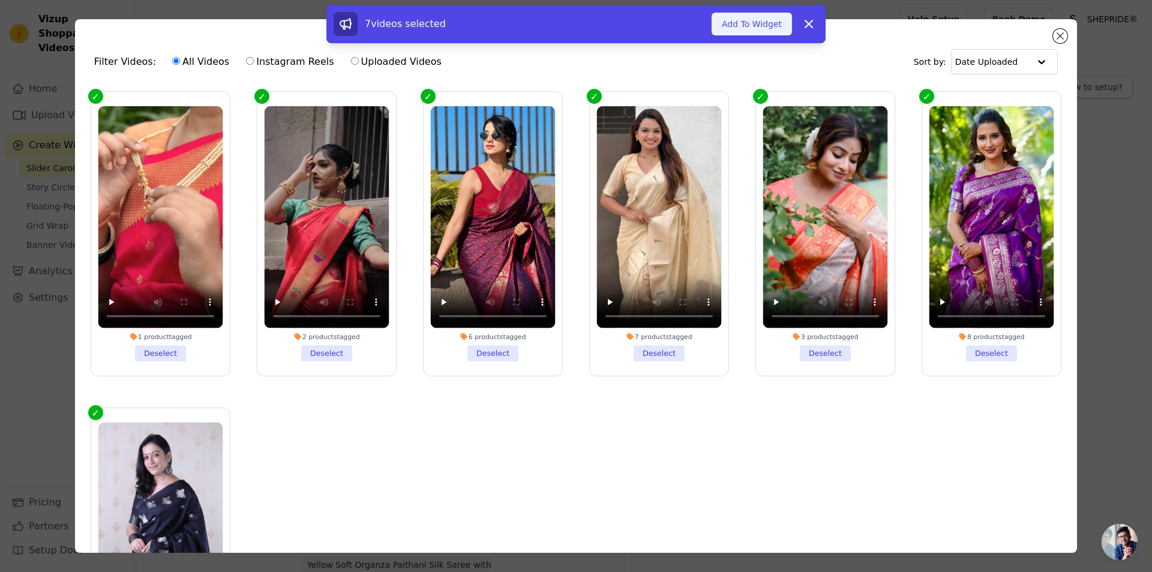
click at [753, 23] on button "Add To Widget" at bounding box center [752, 24] width 80 height 23
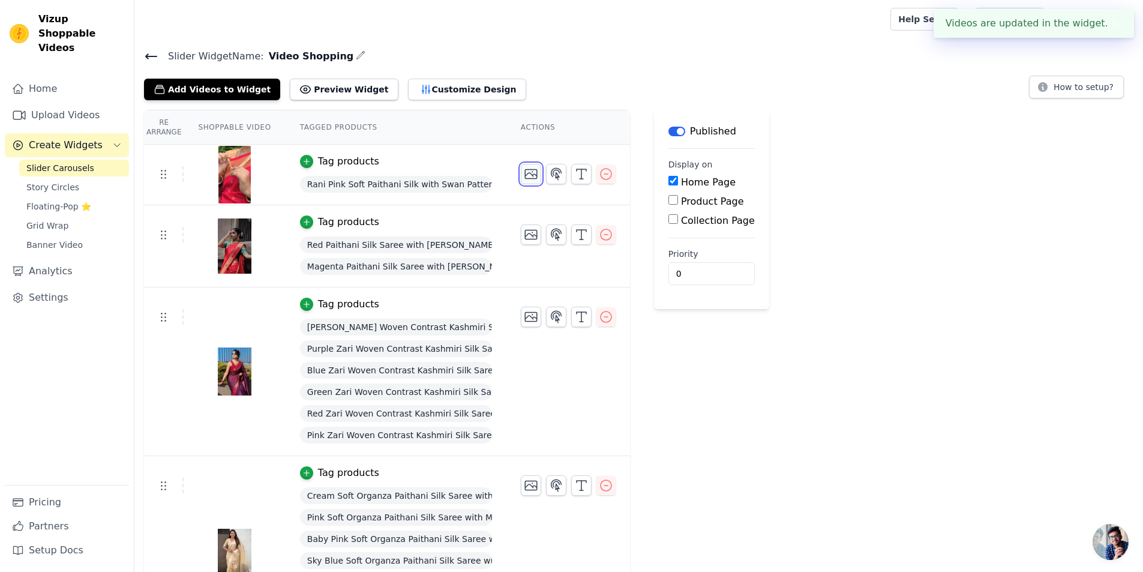
click at [524, 177] on icon "button" at bounding box center [531, 174] width 14 height 14
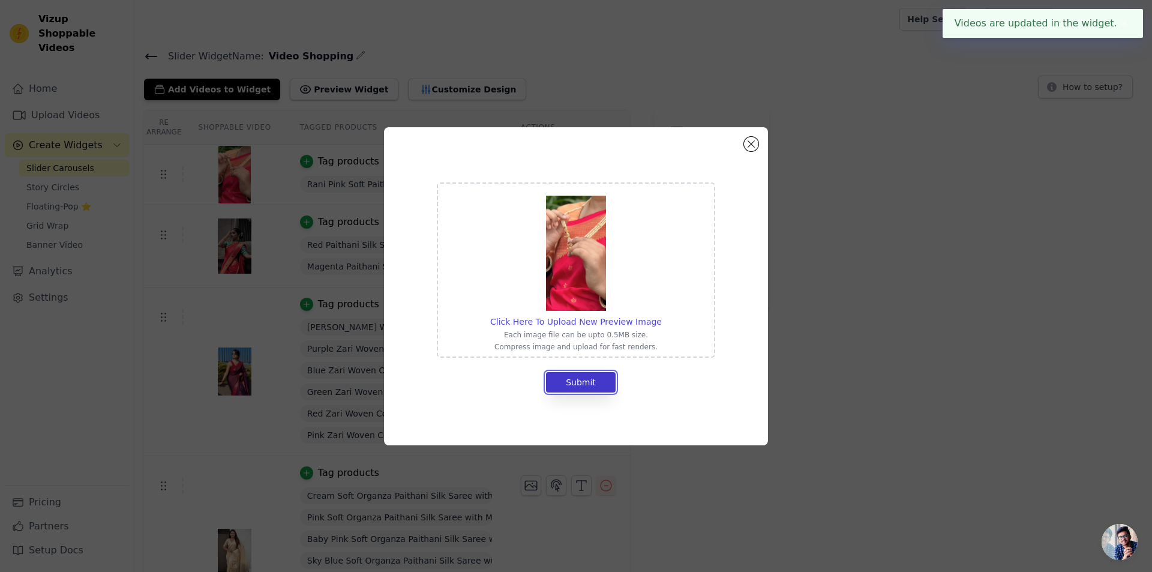
click at [573, 379] on button "Submit" at bounding box center [581, 382] width 70 height 20
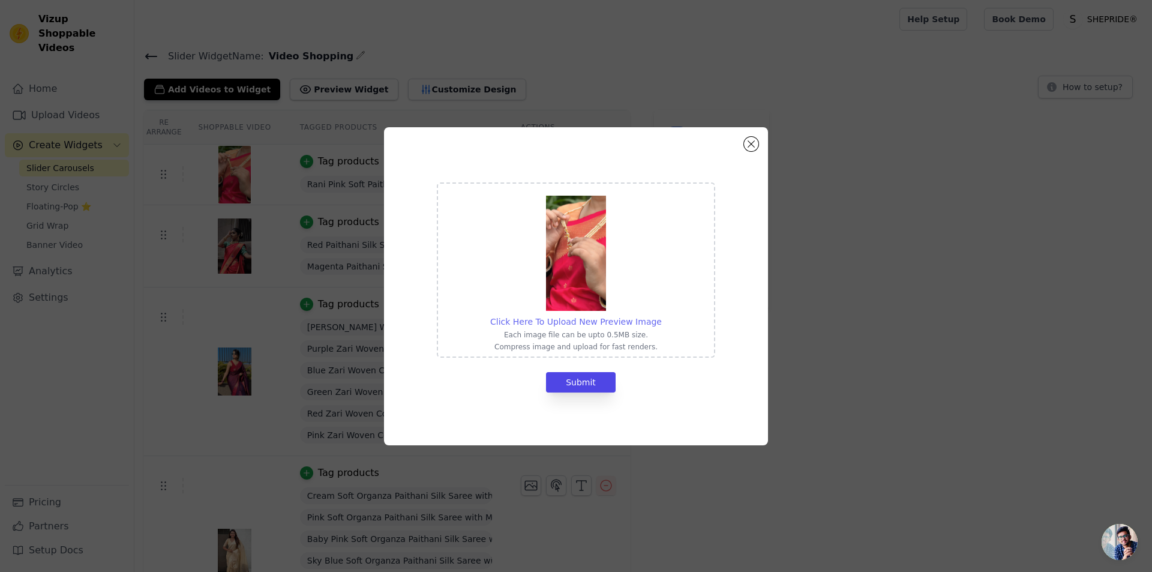
click at [602, 326] on span "Click Here To Upload New Preview Image" at bounding box center [576, 322] width 172 height 10
click at [661, 316] on input "Click Here To Upload New Preview Image Each image file can be upto 0.5MB size. …" at bounding box center [661, 315] width 1 height 1
type input "C:\fakepath\IMG_7311.jpg"
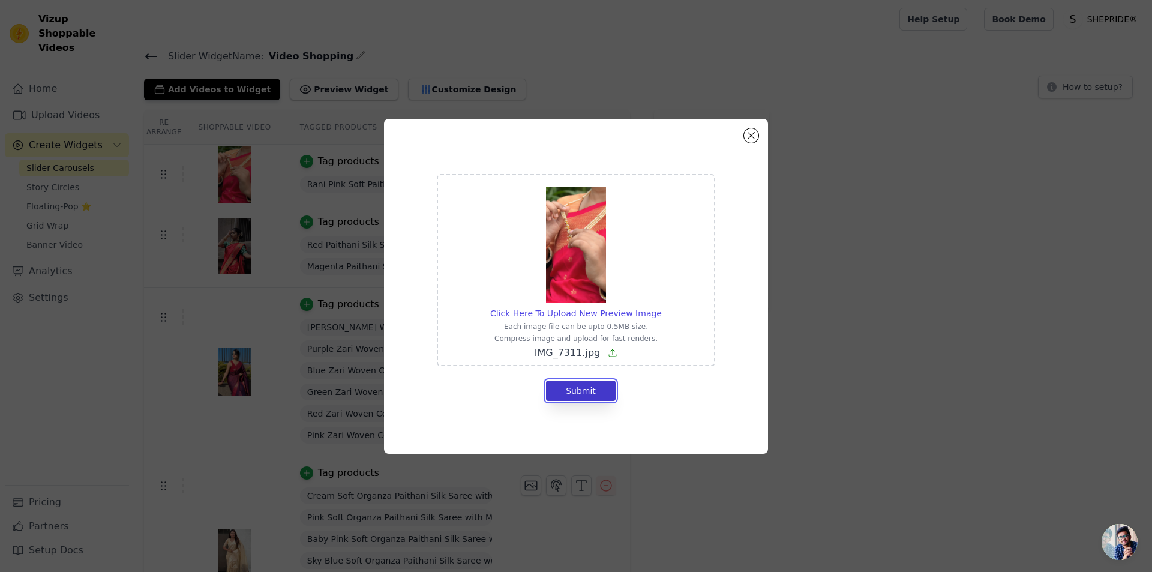
click at [572, 394] on button "Submit" at bounding box center [581, 390] width 70 height 20
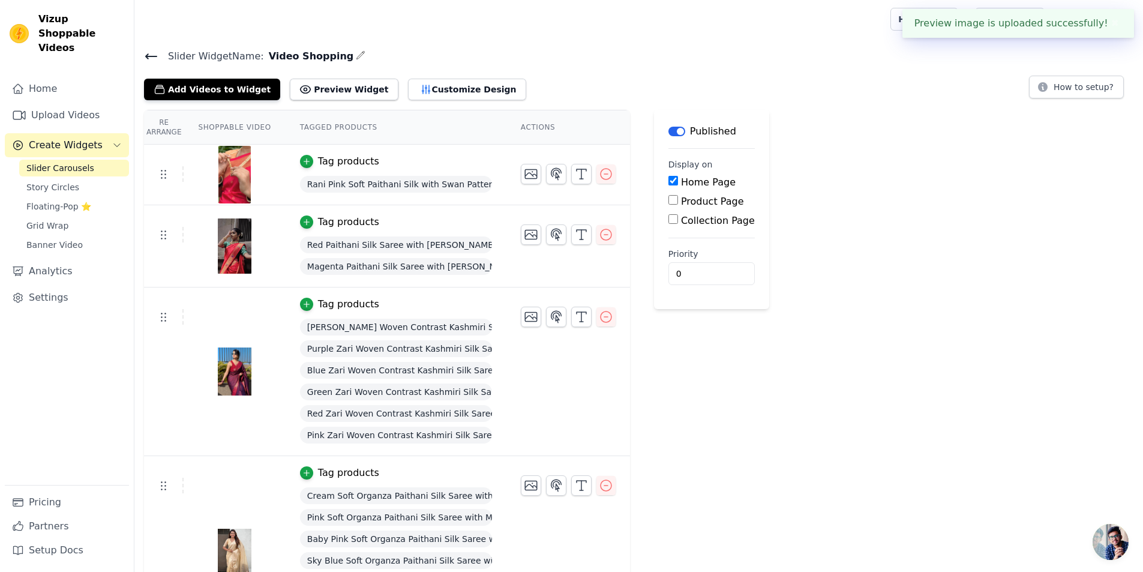
click at [151, 55] on icon at bounding box center [151, 56] width 14 height 14
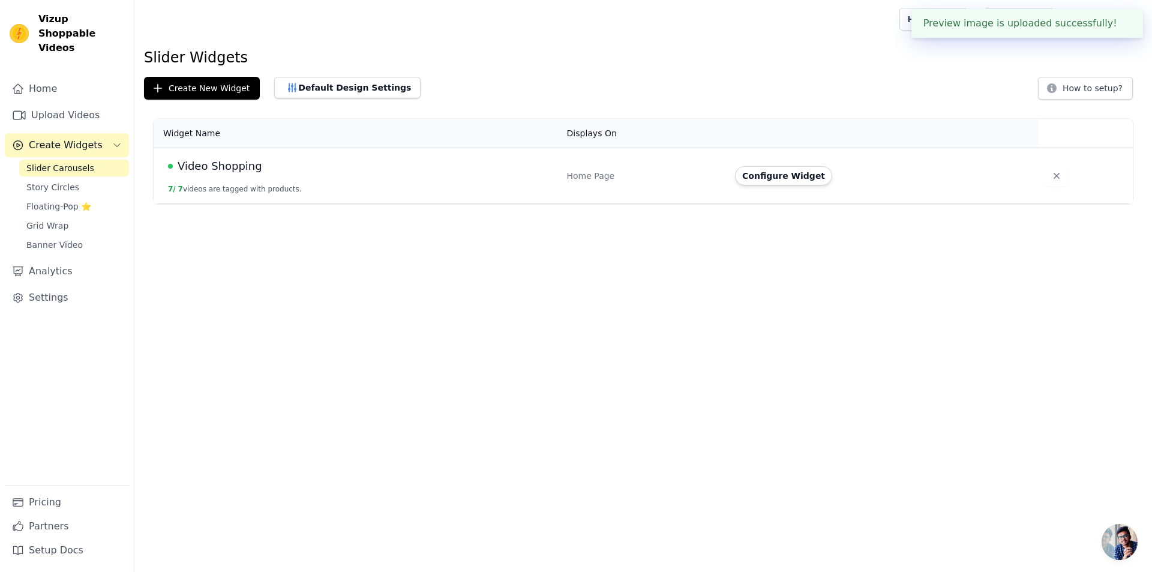
click at [350, 178] on td "Video Shopping 7 / 7 videos are tagged with products." at bounding box center [357, 176] width 406 height 56
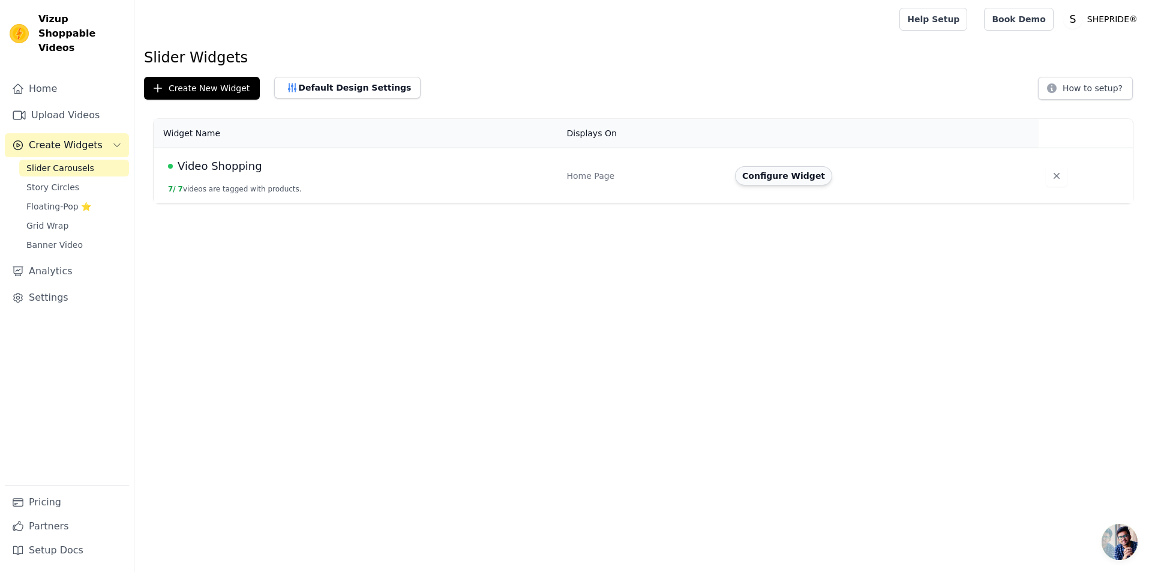
click at [751, 178] on button "Configure Widget" at bounding box center [783, 175] width 97 height 19
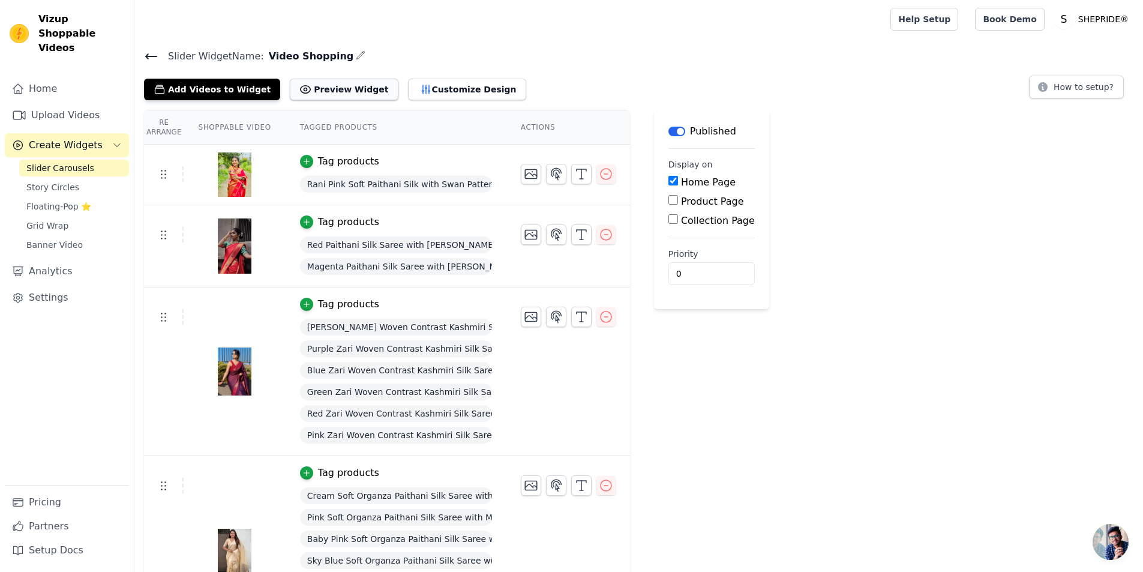
click at [364, 91] on button "Preview Widget" at bounding box center [344, 90] width 108 height 22
click at [154, 54] on icon at bounding box center [151, 56] width 14 height 14
